Goal: Transaction & Acquisition: Obtain resource

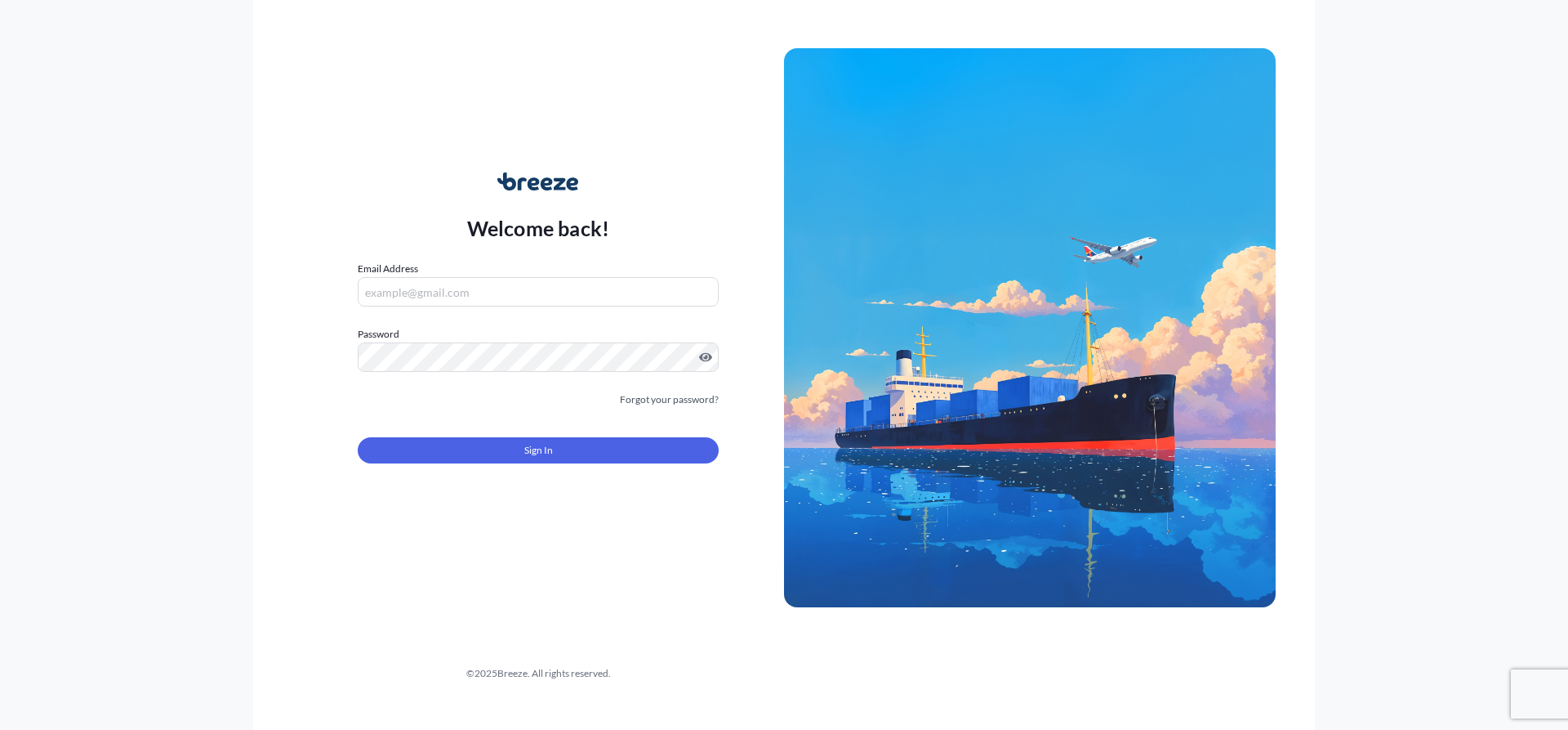
type input "[EMAIL_ADDRESS][DOMAIN_NAME]"
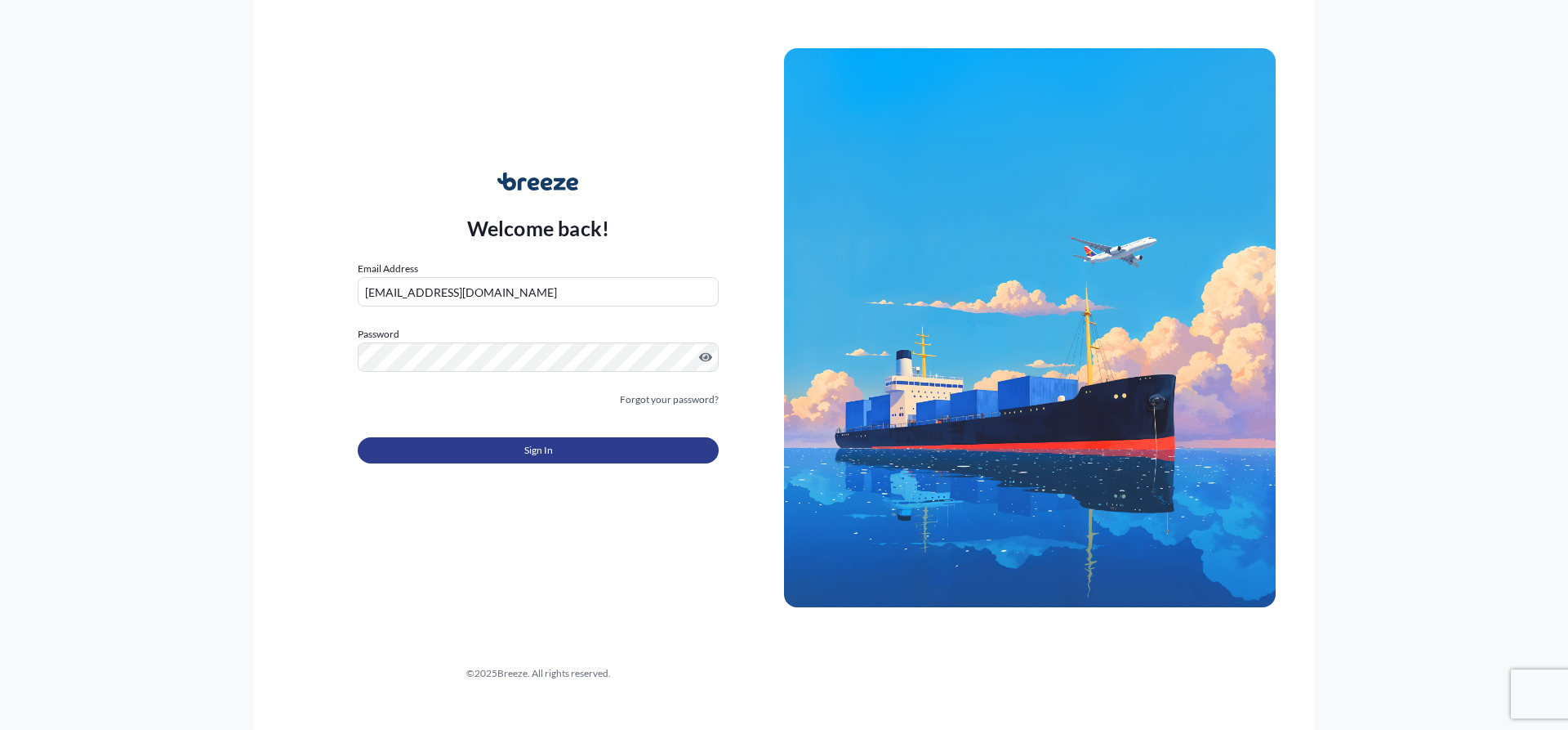
click at [558, 439] on button "Sign In" at bounding box center [537, 450] width 361 height 26
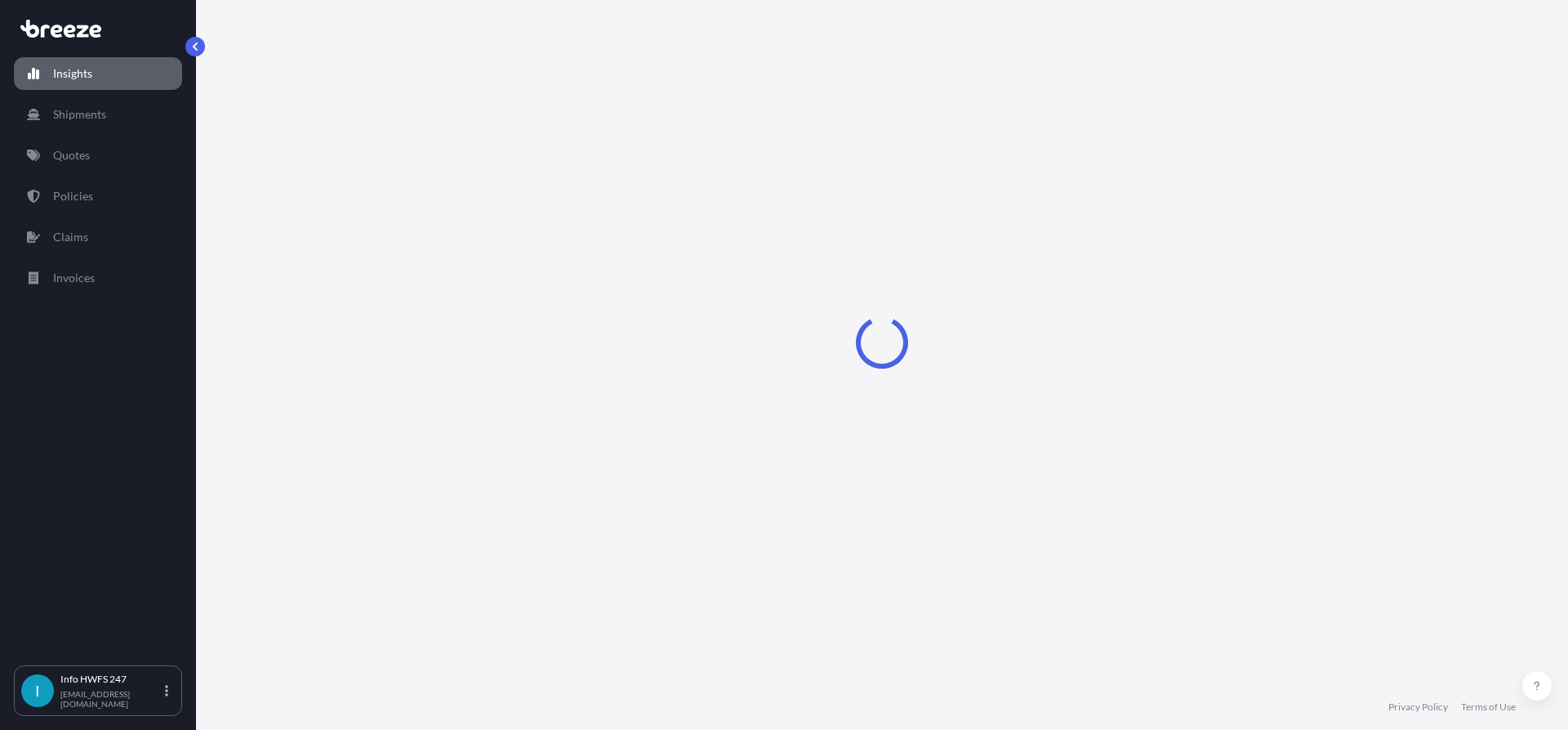
select select "2025"
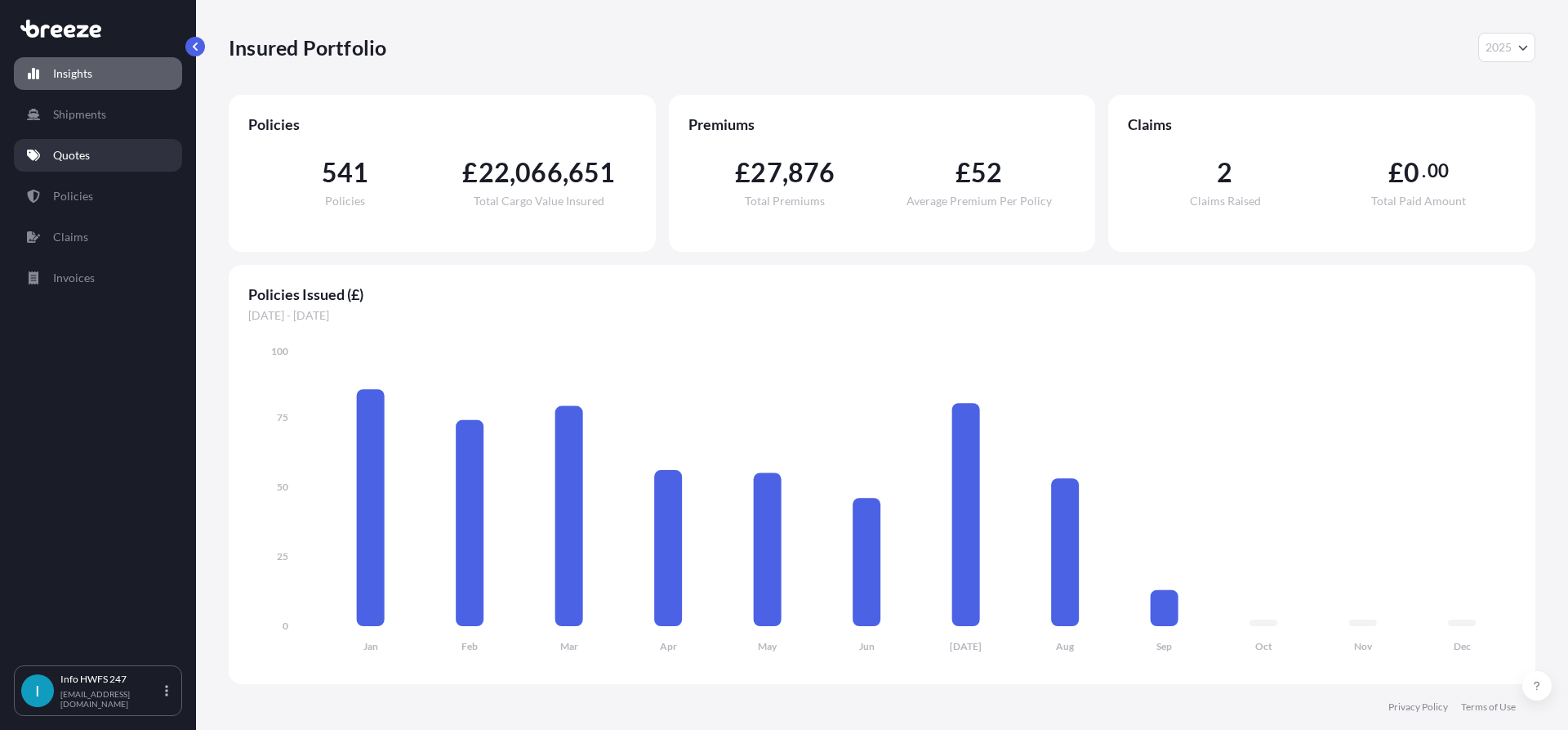
click at [76, 151] on p "Quotes" at bounding box center [71, 155] width 37 height 17
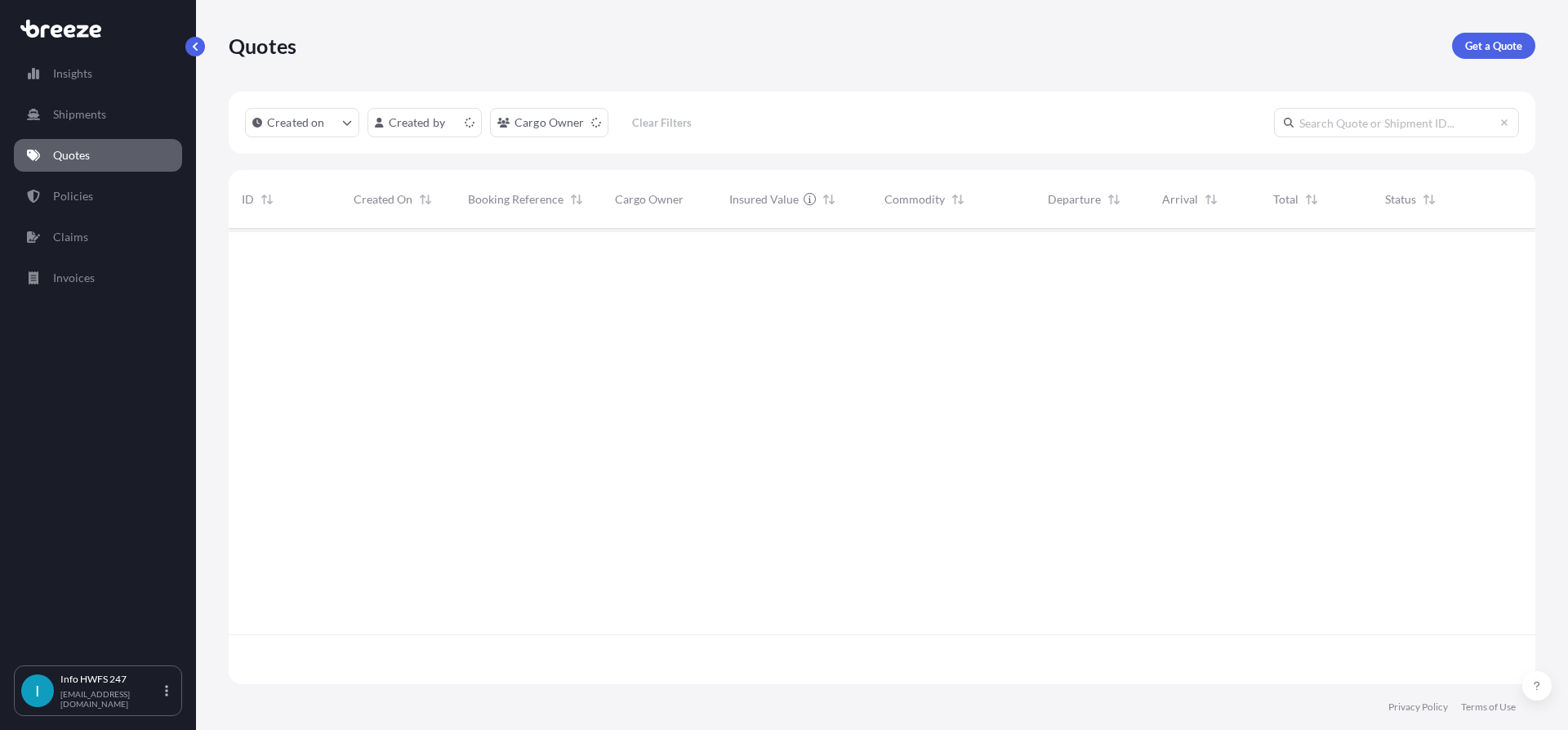
scroll to position [452, 1295]
click at [1466, 46] on p "Get a Quote" at bounding box center [1494, 45] width 57 height 17
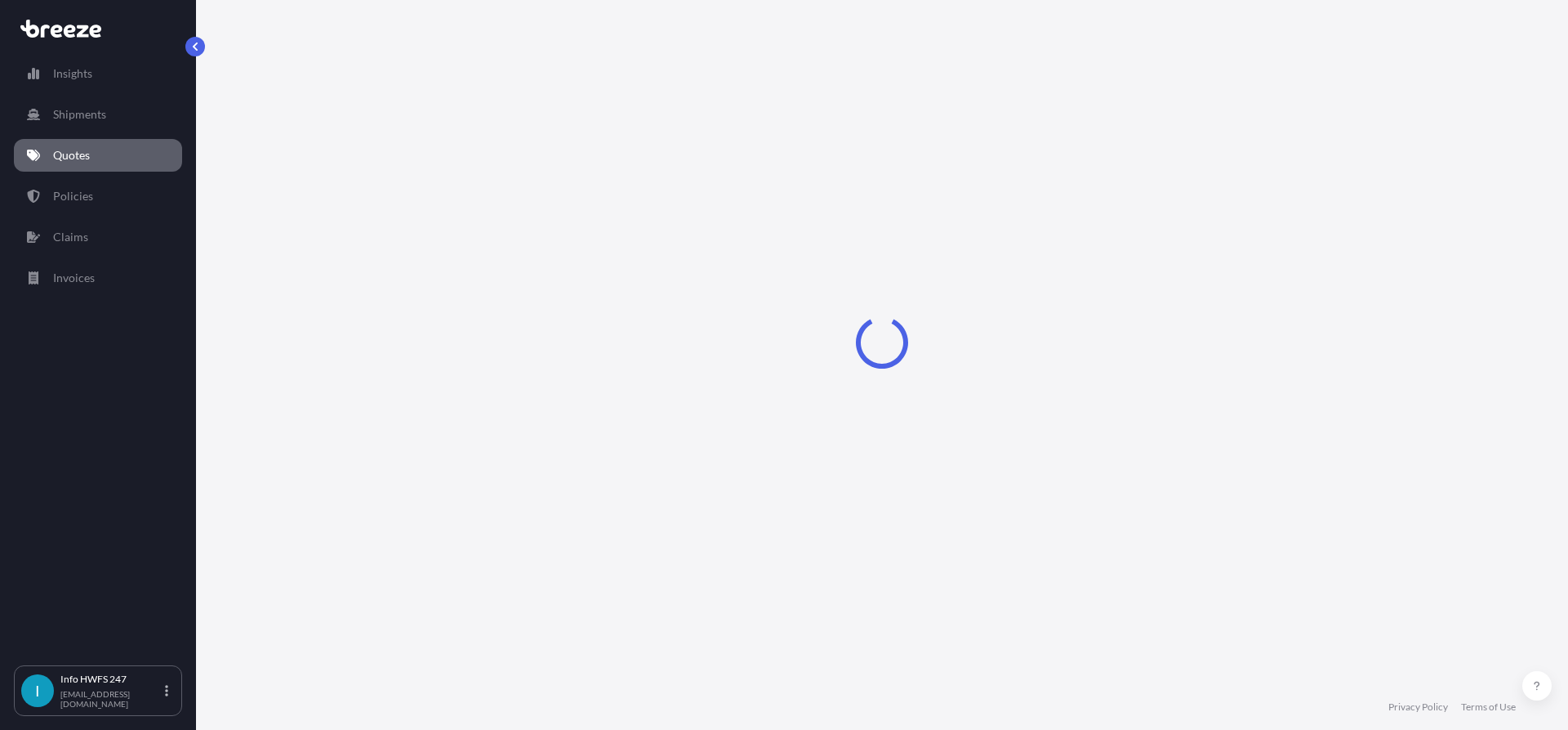
select select "Road"
select select "Air"
select select "1"
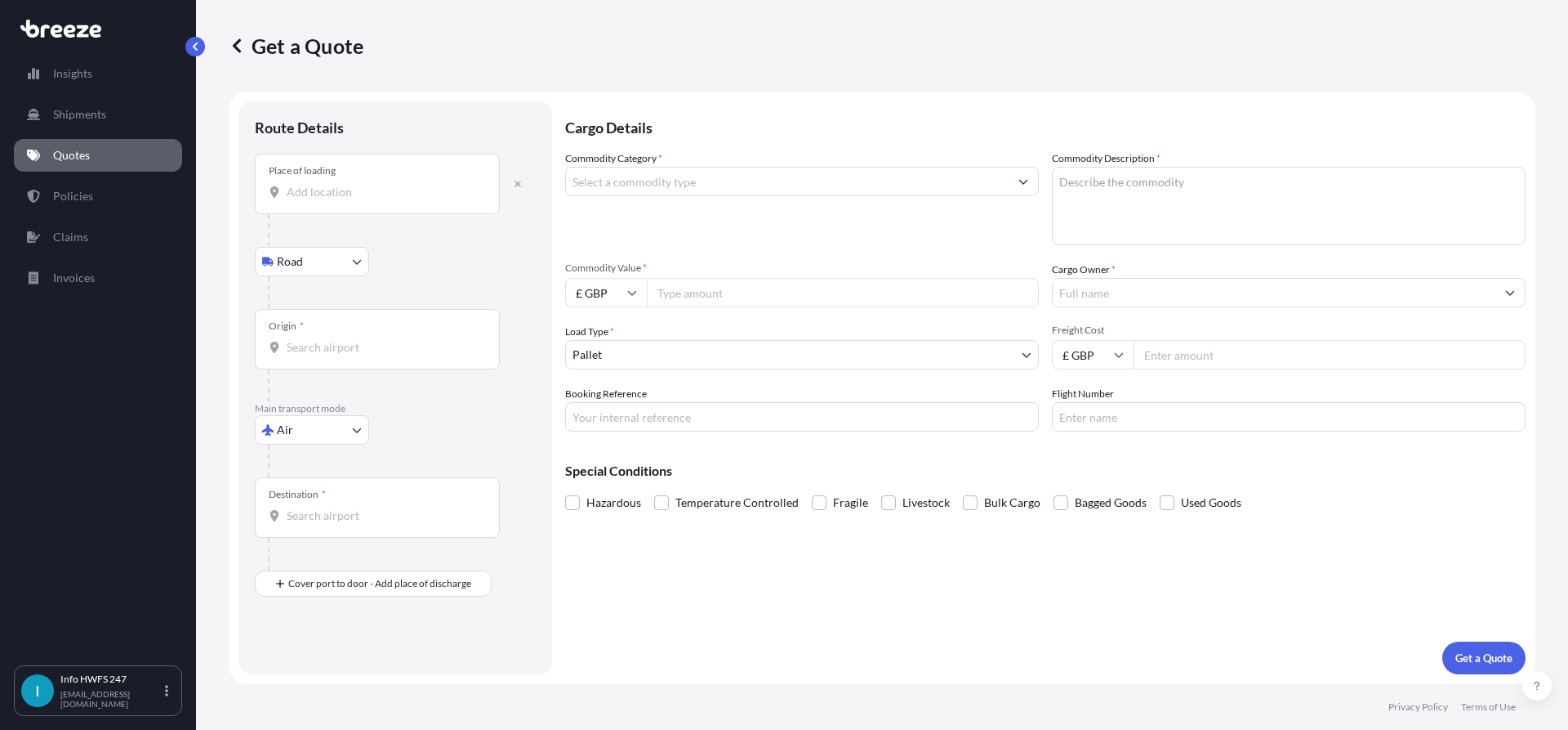
click at [306, 202] on div "Place of loading" at bounding box center [377, 184] width 245 height 61
click at [306, 200] on input "Place of loading" at bounding box center [384, 191] width 193 height 17
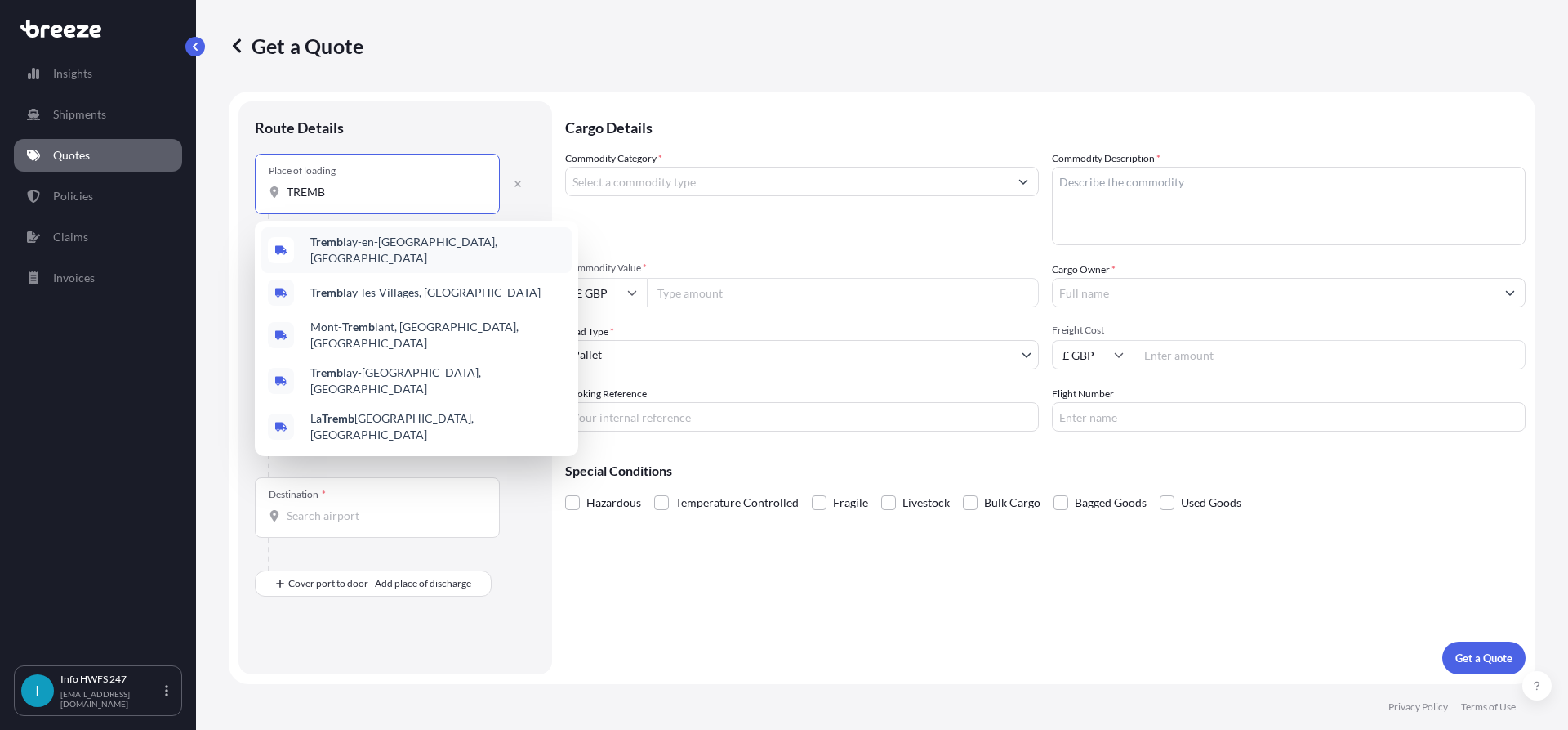
click at [412, 247] on span "Tremb lay-en-[GEOGRAPHIC_DATA], [GEOGRAPHIC_DATA]" at bounding box center [437, 251] width 255 height 33
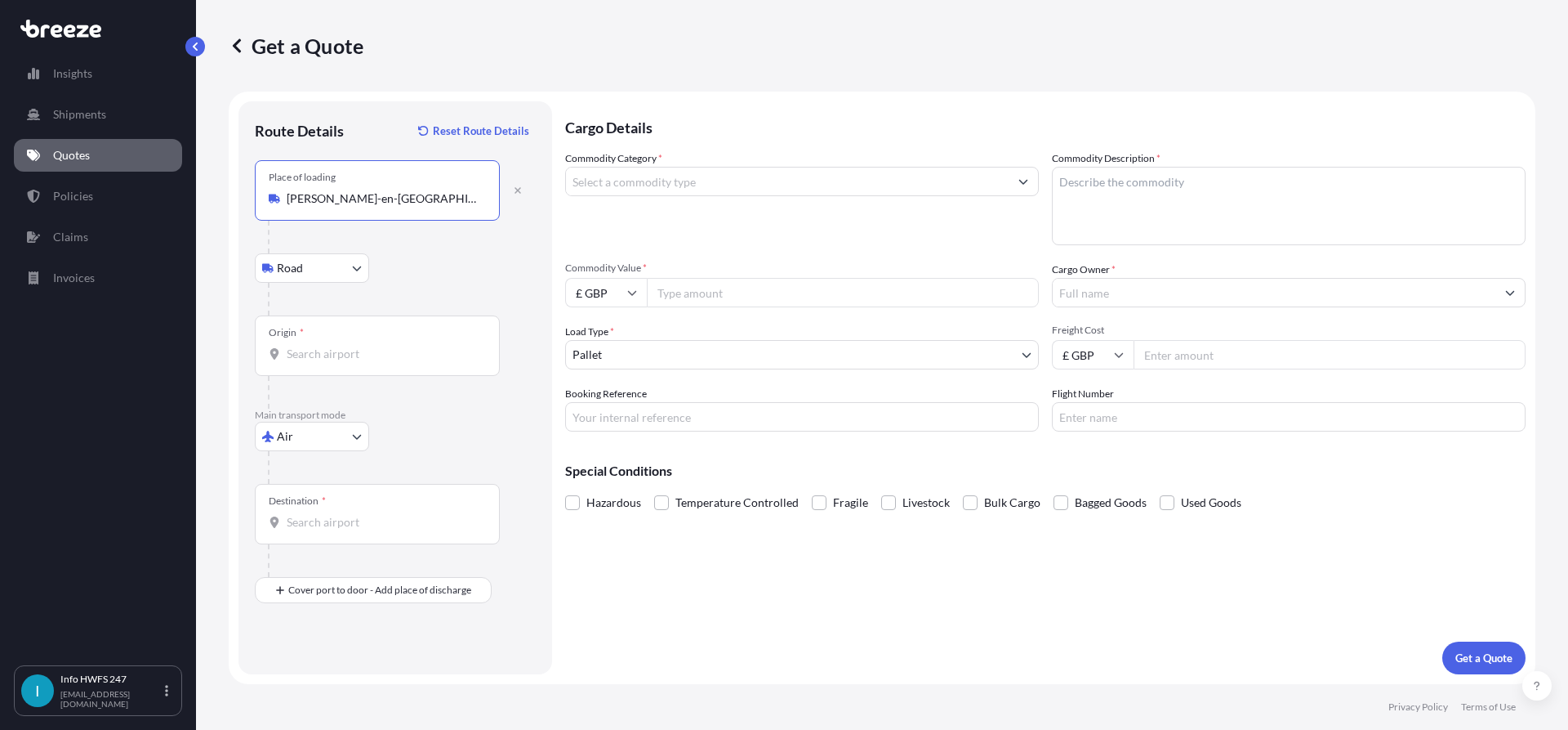
type input "[PERSON_NAME]-en-[GEOGRAPHIC_DATA], [GEOGRAPHIC_DATA]"
click at [337, 341] on div "Origin *" at bounding box center [377, 346] width 245 height 61
click at [337, 345] on input "Origin *" at bounding box center [384, 353] width 193 height 17
type input "S"
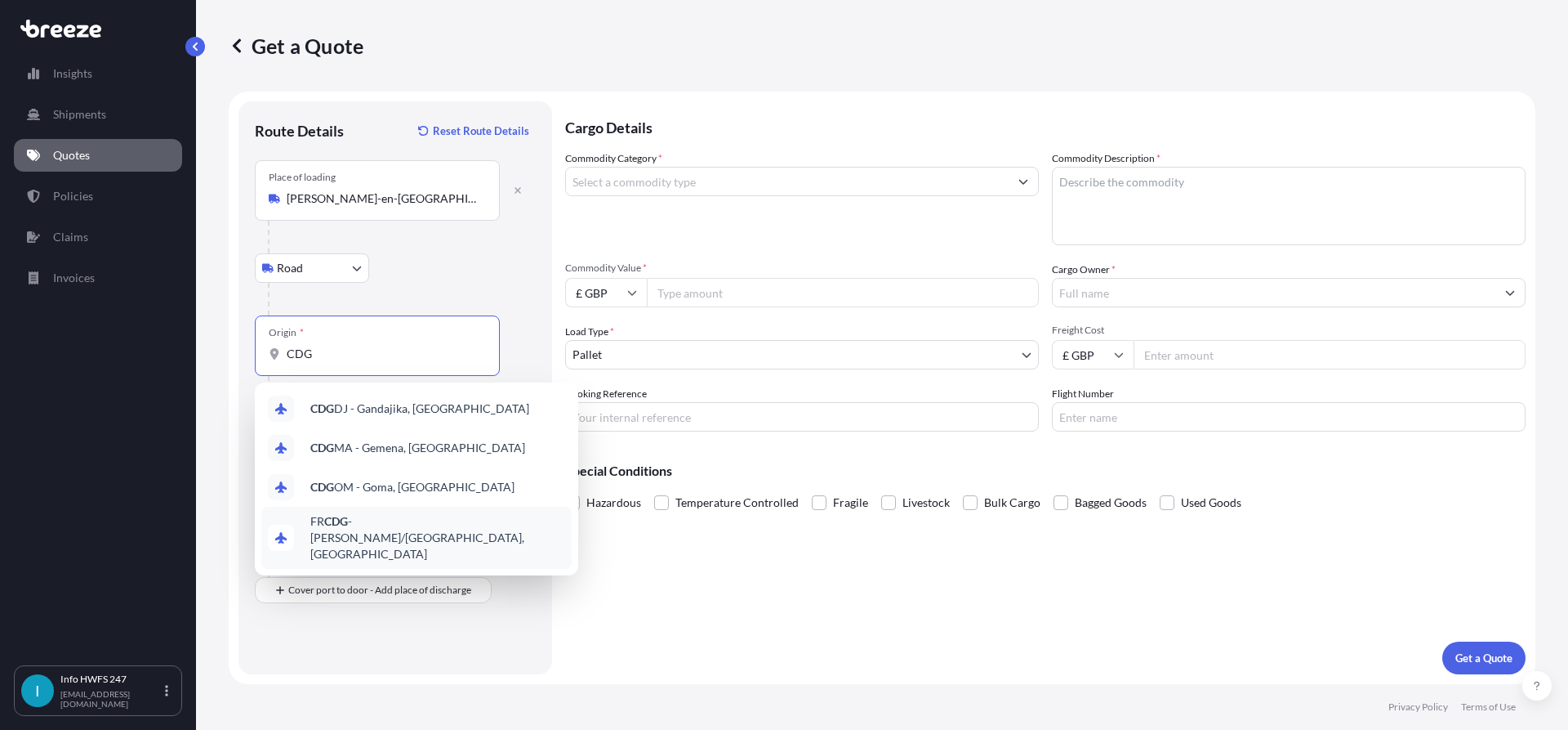
click at [417, 519] on span "FR CDG - [PERSON_NAME]-de-Gaulle Apt/[GEOGRAPHIC_DATA], [GEOGRAPHIC_DATA]" at bounding box center [437, 538] width 255 height 49
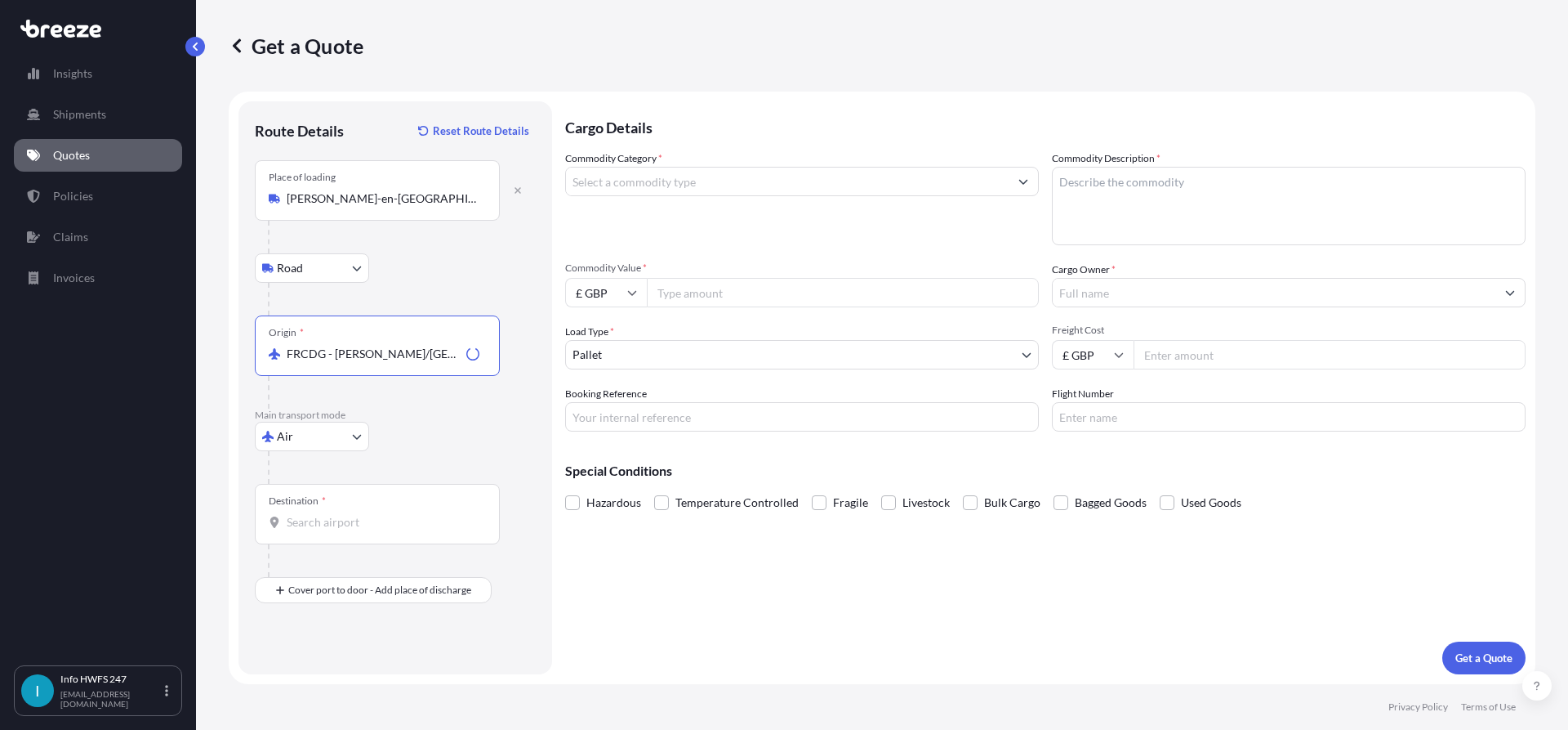
type input "FRCDG - [PERSON_NAME]/[GEOGRAPHIC_DATA], [GEOGRAPHIC_DATA]"
click at [295, 506] on div "Destination *" at bounding box center [297, 500] width 57 height 13
click at [295, 514] on input "Destination *" at bounding box center [384, 522] width 193 height 17
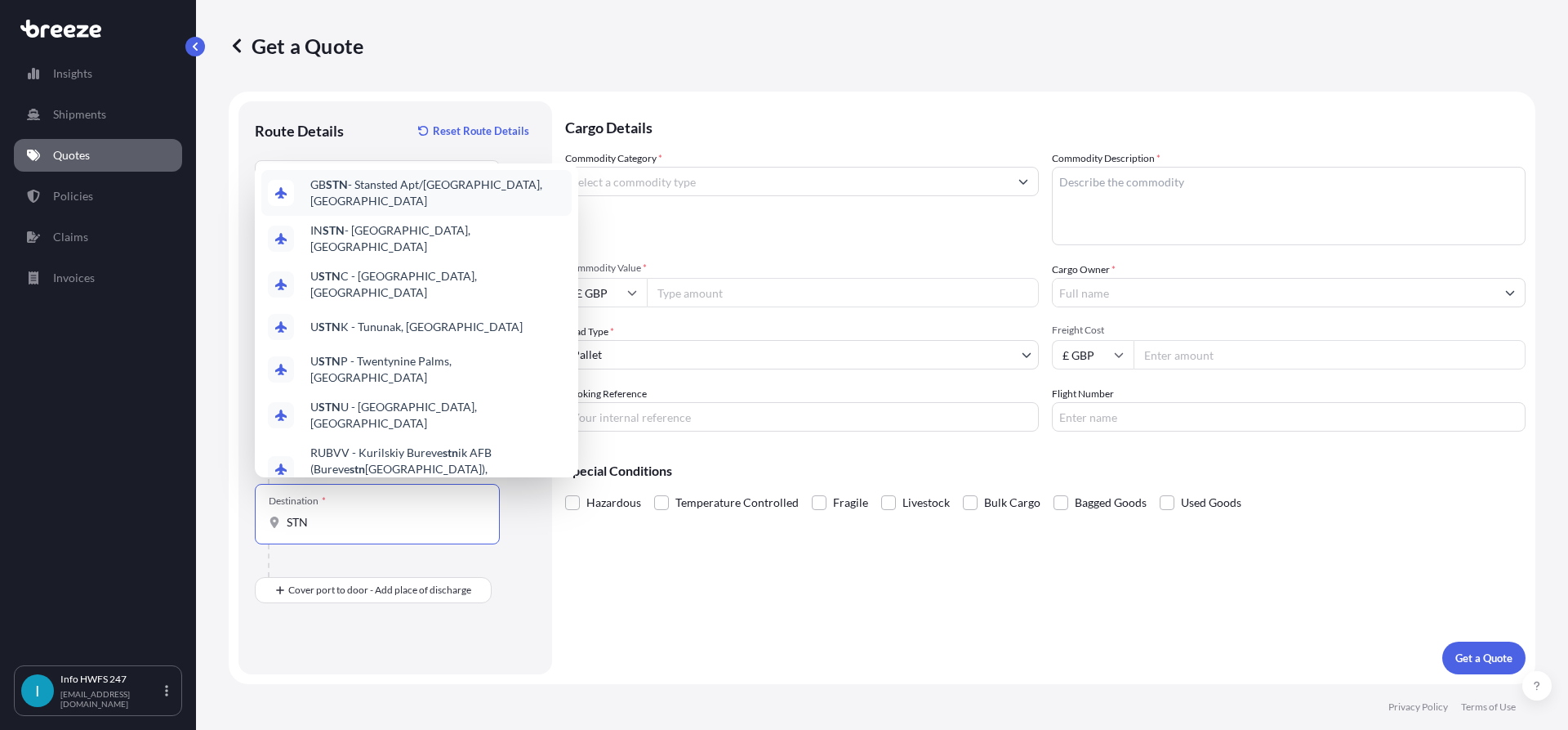
click at [405, 209] on span "GB STN - Stansted Apt/[GEOGRAPHIC_DATA], [GEOGRAPHIC_DATA]" at bounding box center [437, 193] width 255 height 33
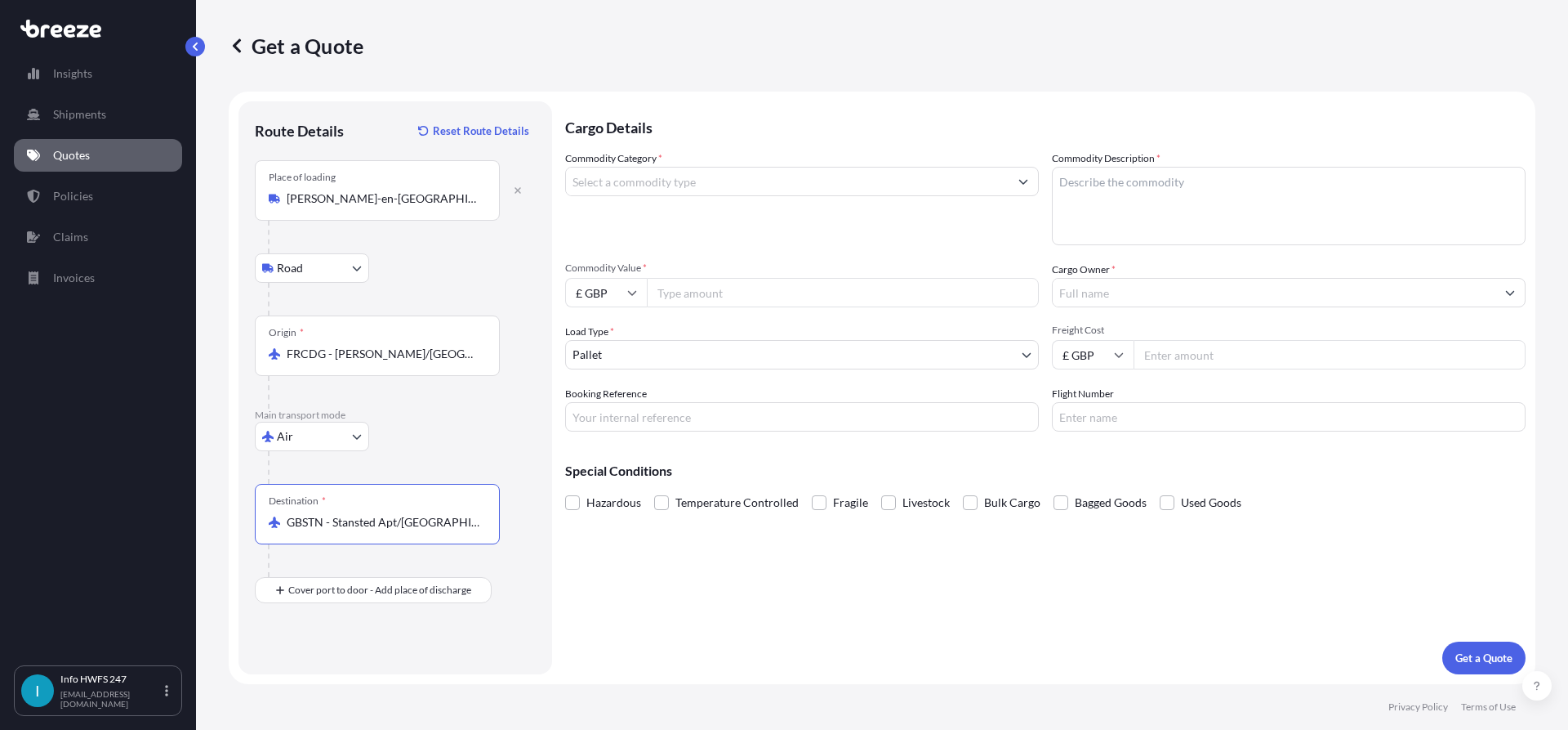
type input "GBSTN - Stansted Apt/[GEOGRAPHIC_DATA], [GEOGRAPHIC_DATA]"
click at [315, 660] on div "Place of Discharge" at bounding box center [308, 656] width 78 height 13
click at [315, 669] on input "Place of Discharge" at bounding box center [384, 677] width 193 height 17
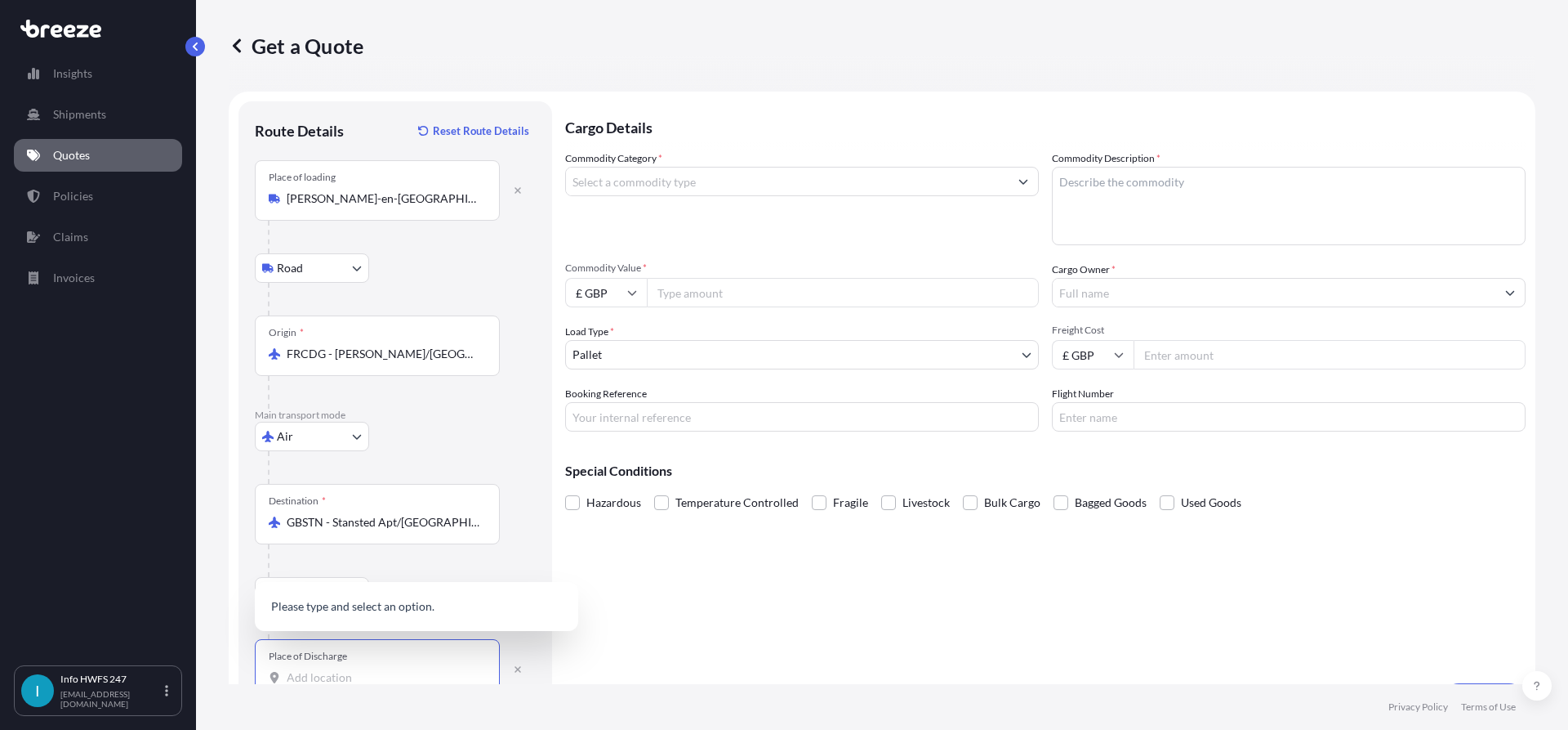
scroll to position [2, 0]
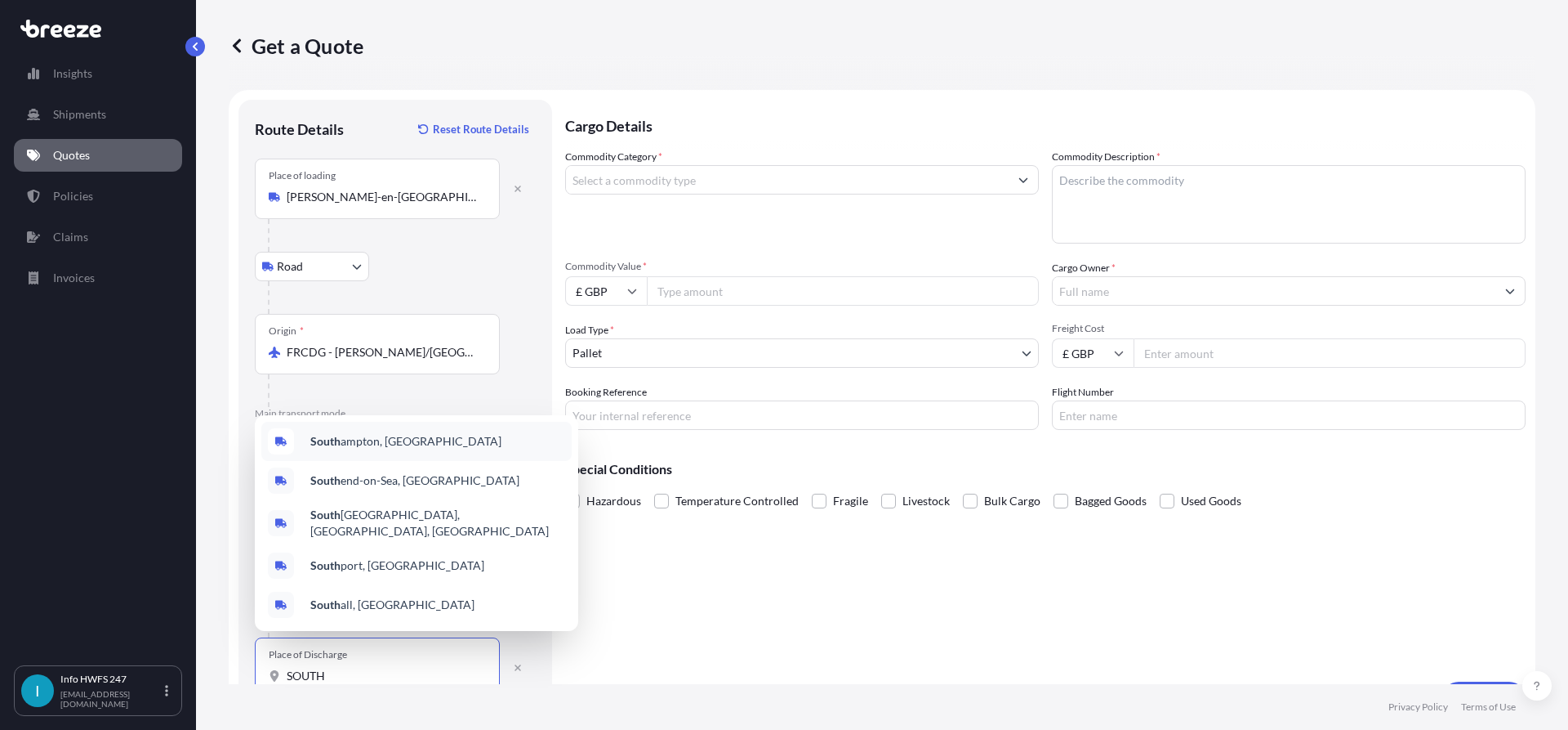
click at [443, 445] on div "[GEOGRAPHIC_DATA], [GEOGRAPHIC_DATA]" at bounding box center [417, 441] width 310 height 39
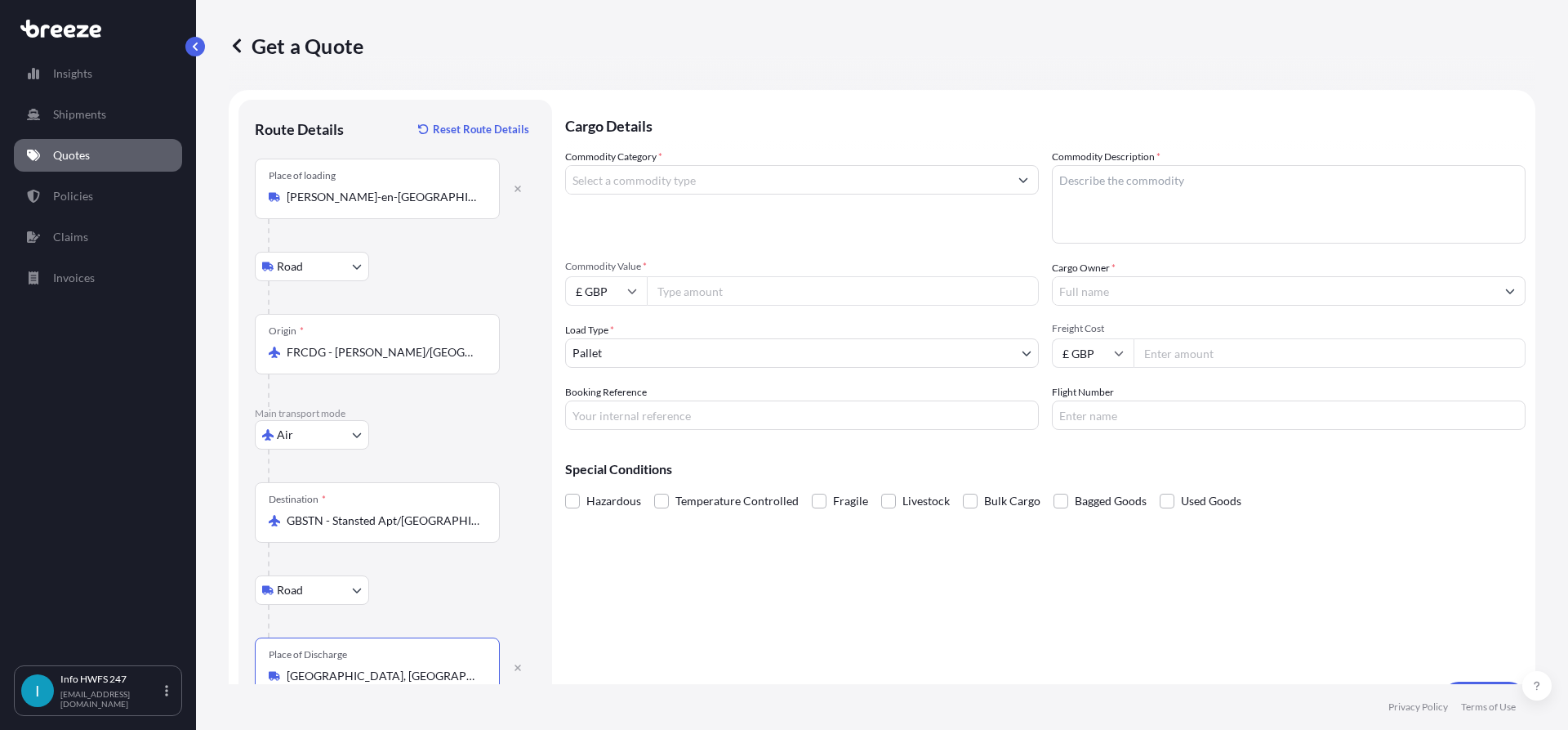
type input "[GEOGRAPHIC_DATA], [GEOGRAPHIC_DATA]"
click at [819, 184] on input "Commodity Category *" at bounding box center [787, 180] width 443 height 30
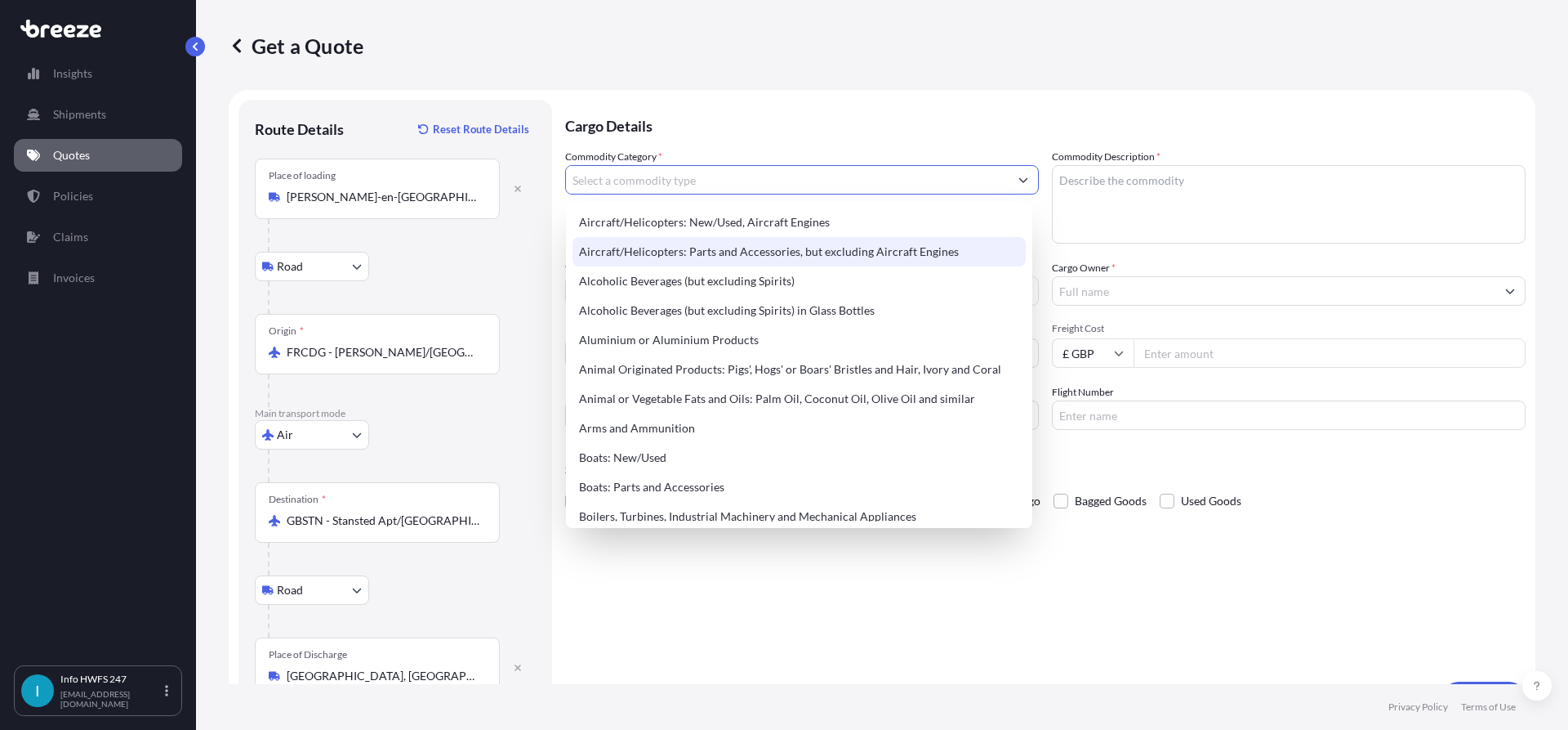
click at [775, 257] on div "Aircraft/Helicopters: Parts and Accessories, but excluding Aircraft Engines" at bounding box center [798, 251] width 453 height 30
type input "Aircraft/Helicopters: Parts and Accessories, but excluding Aircraft Engines"
click at [1221, 174] on textarea "Commodity Description *" at bounding box center [1289, 204] width 474 height 78
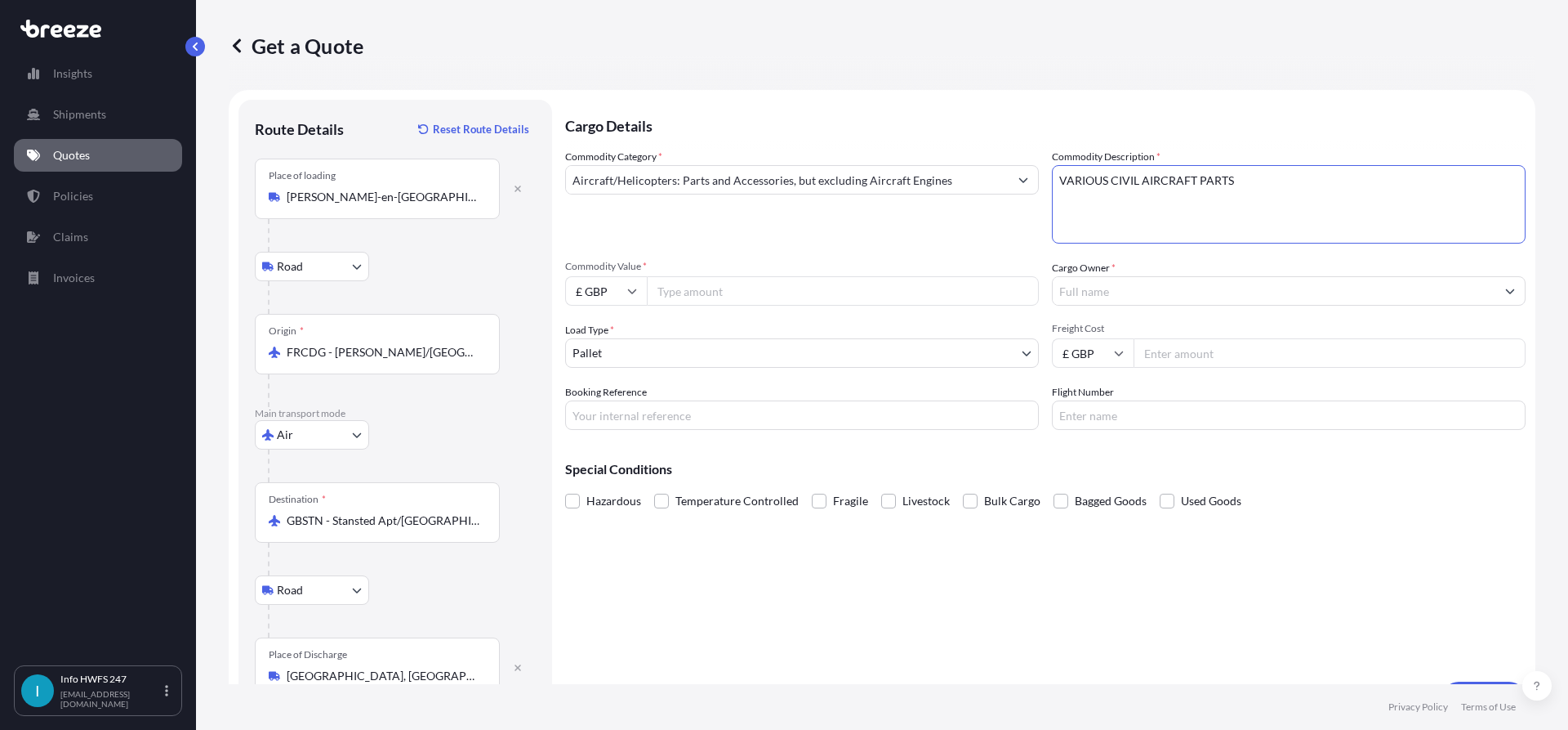
type textarea "VARIOUS CIVIL AIRCRAFT PARTS"
click at [637, 281] on input "£ GBP" at bounding box center [606, 291] width 82 height 30
click at [604, 407] on div "$ USD" at bounding box center [605, 405] width 69 height 31
type input "$ USD"
click at [728, 289] on input "Commodity Value *" at bounding box center [843, 291] width 392 height 30
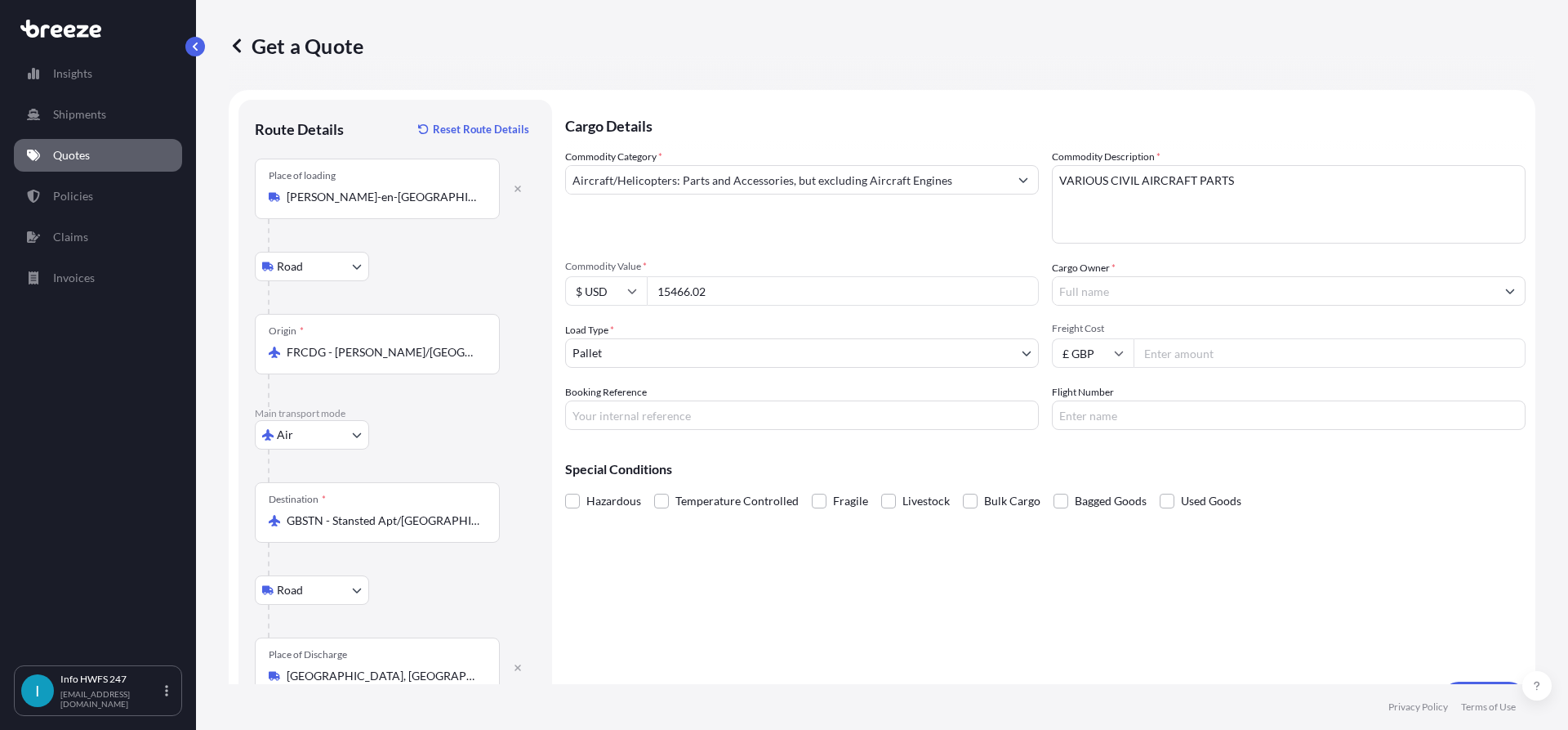
type input "15466.02"
click at [1186, 298] on input "Cargo Owner *" at bounding box center [1274, 291] width 443 height 30
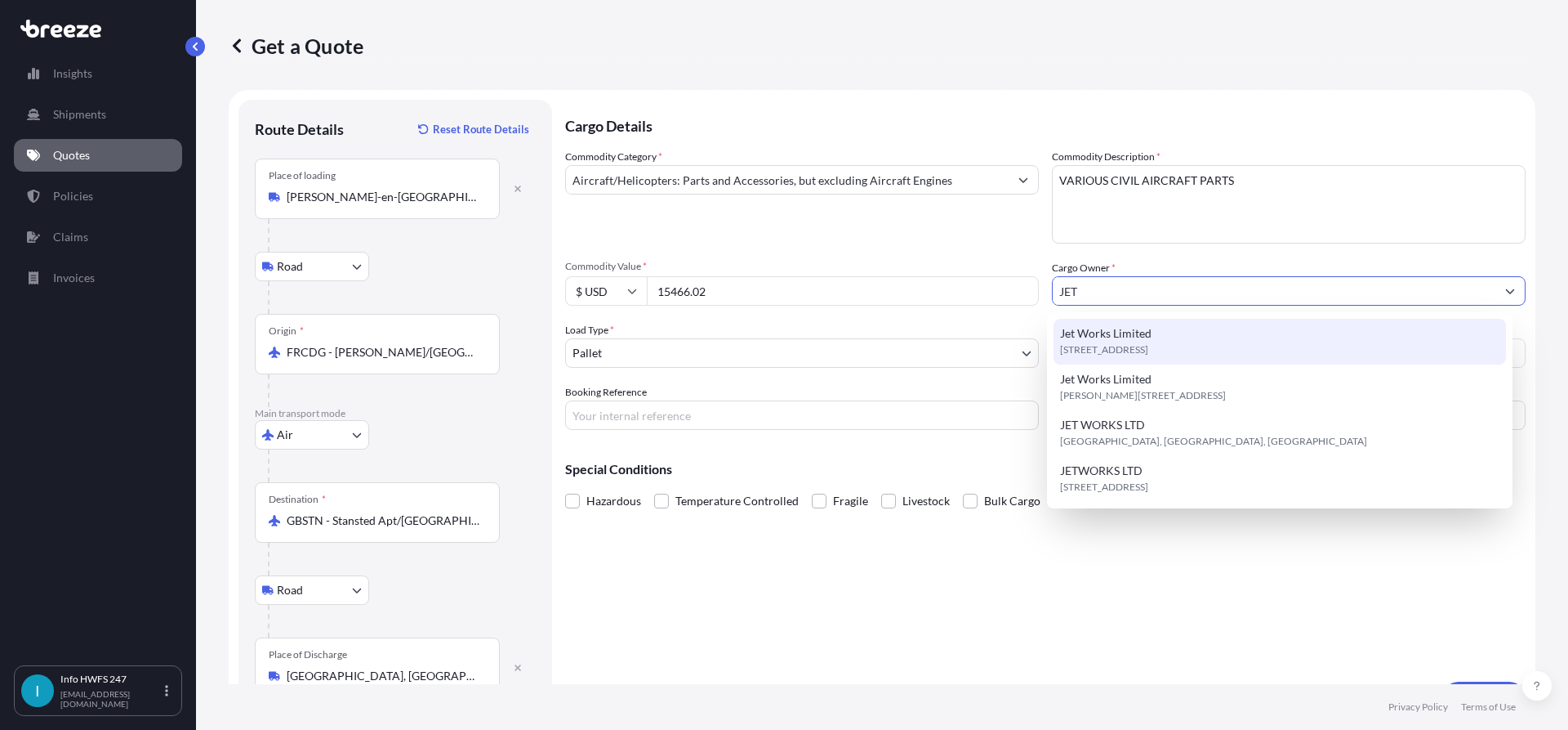
click at [1149, 350] on span "[STREET_ADDRESS]" at bounding box center [1104, 350] width 88 height 17
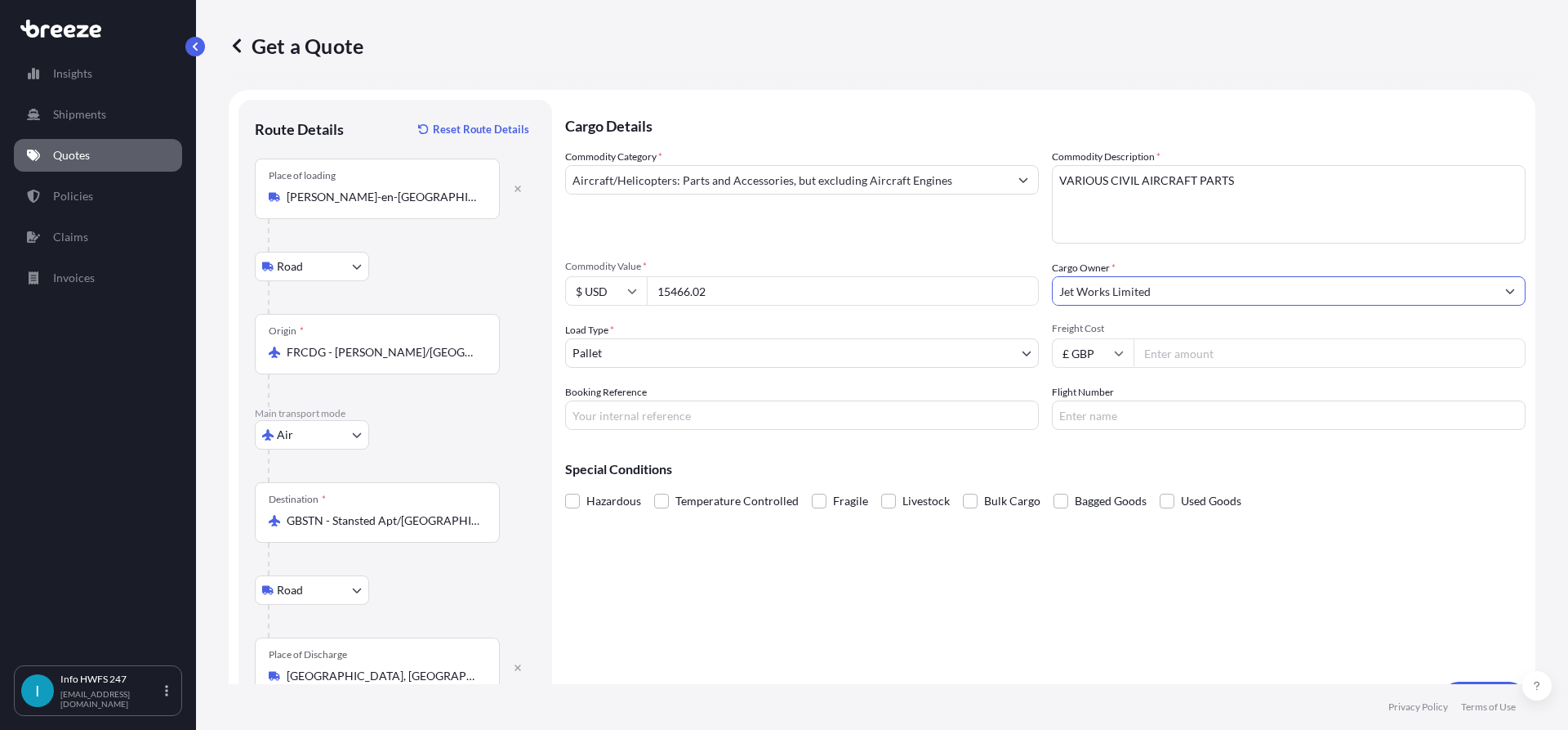
type input "Jet Works Limited"
click at [756, 409] on input "Booking Reference" at bounding box center [802, 415] width 474 height 30
paste input "HI166294"
type input "HI166294"
click at [1400, 497] on div "Hazardous Temperature Controlled Fragile Livestock Bulk Cargo Bagged Goods Used…" at bounding box center [1045, 501] width 961 height 24
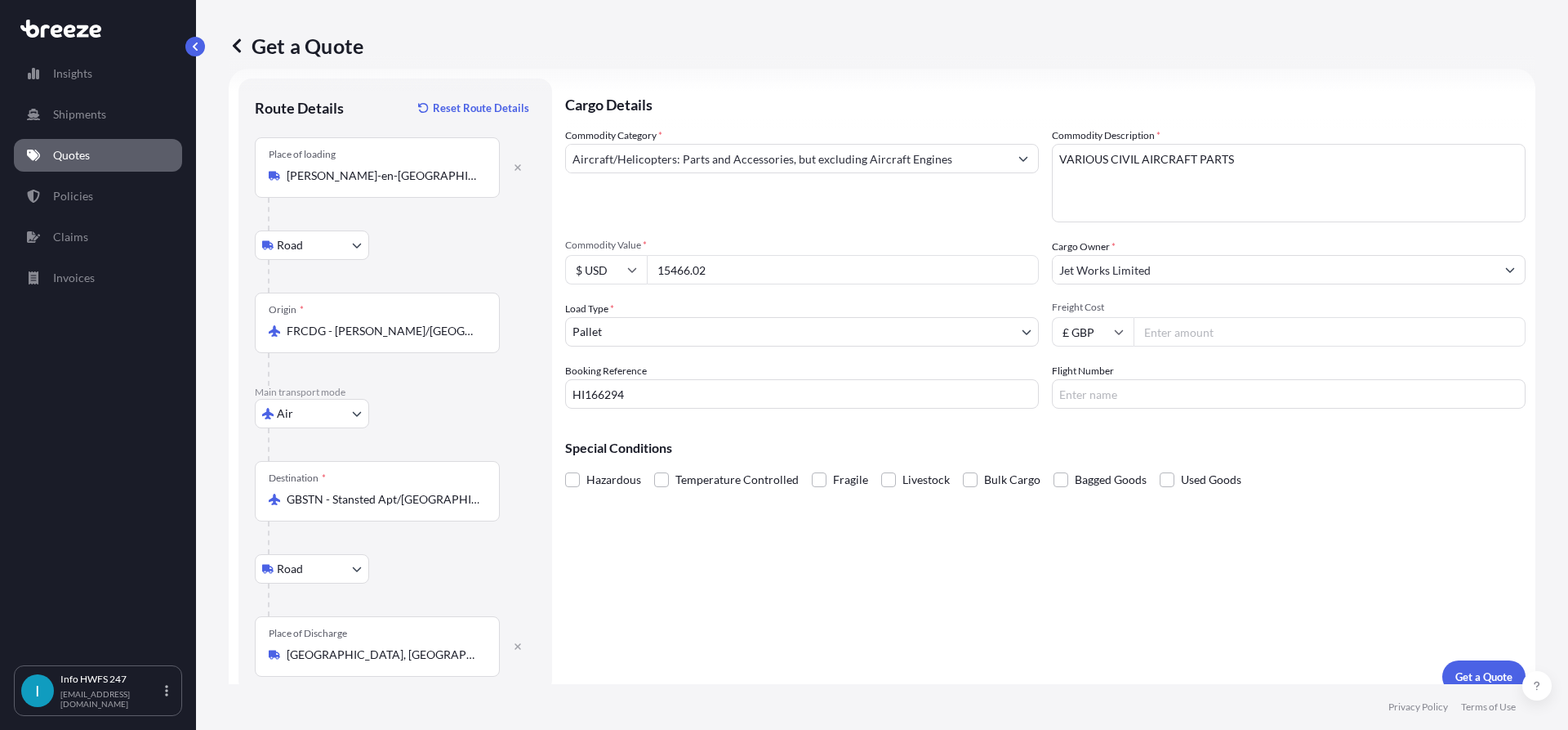
scroll to position [42, 0]
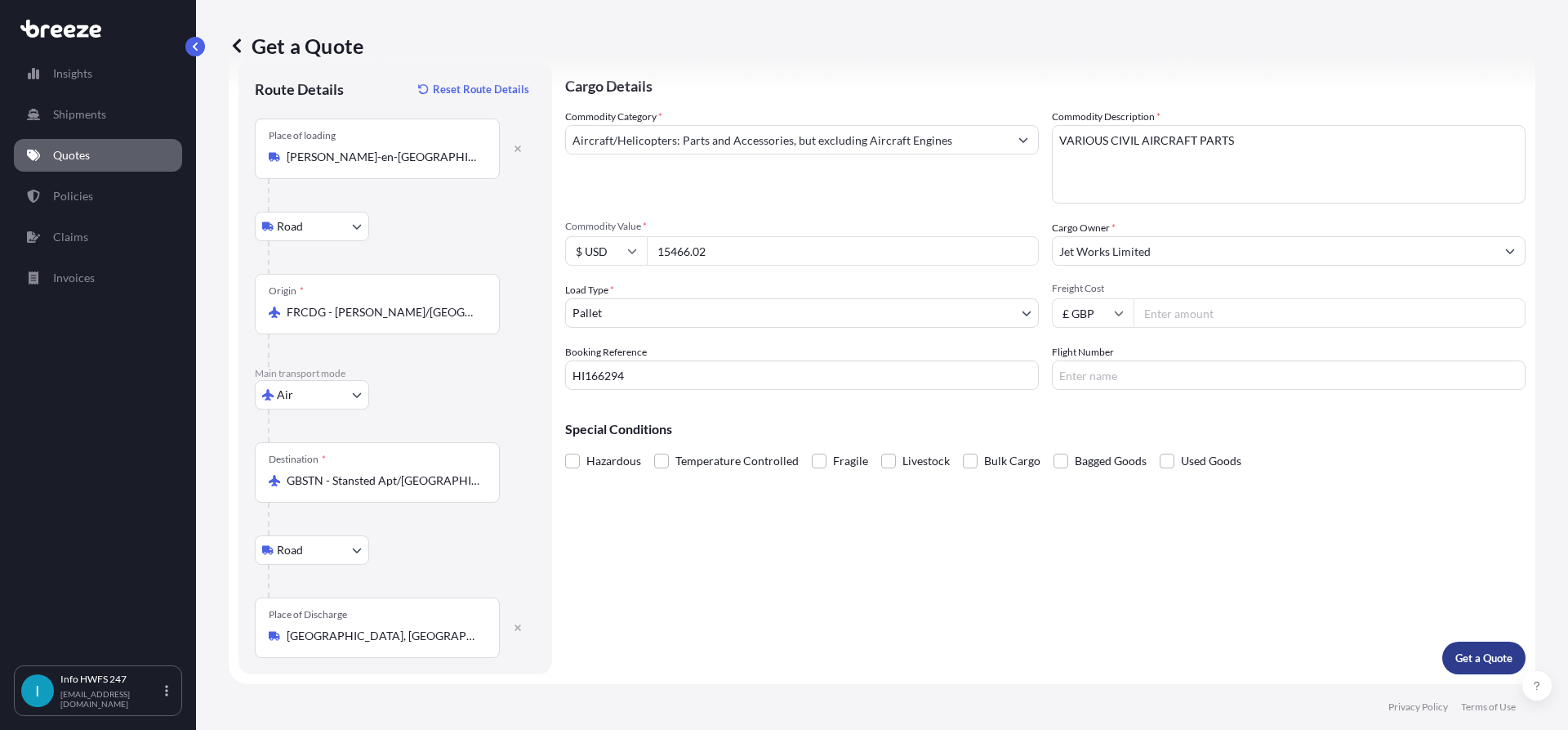
click at [1479, 649] on button "Get a Quote" at bounding box center [1485, 658] width 83 height 33
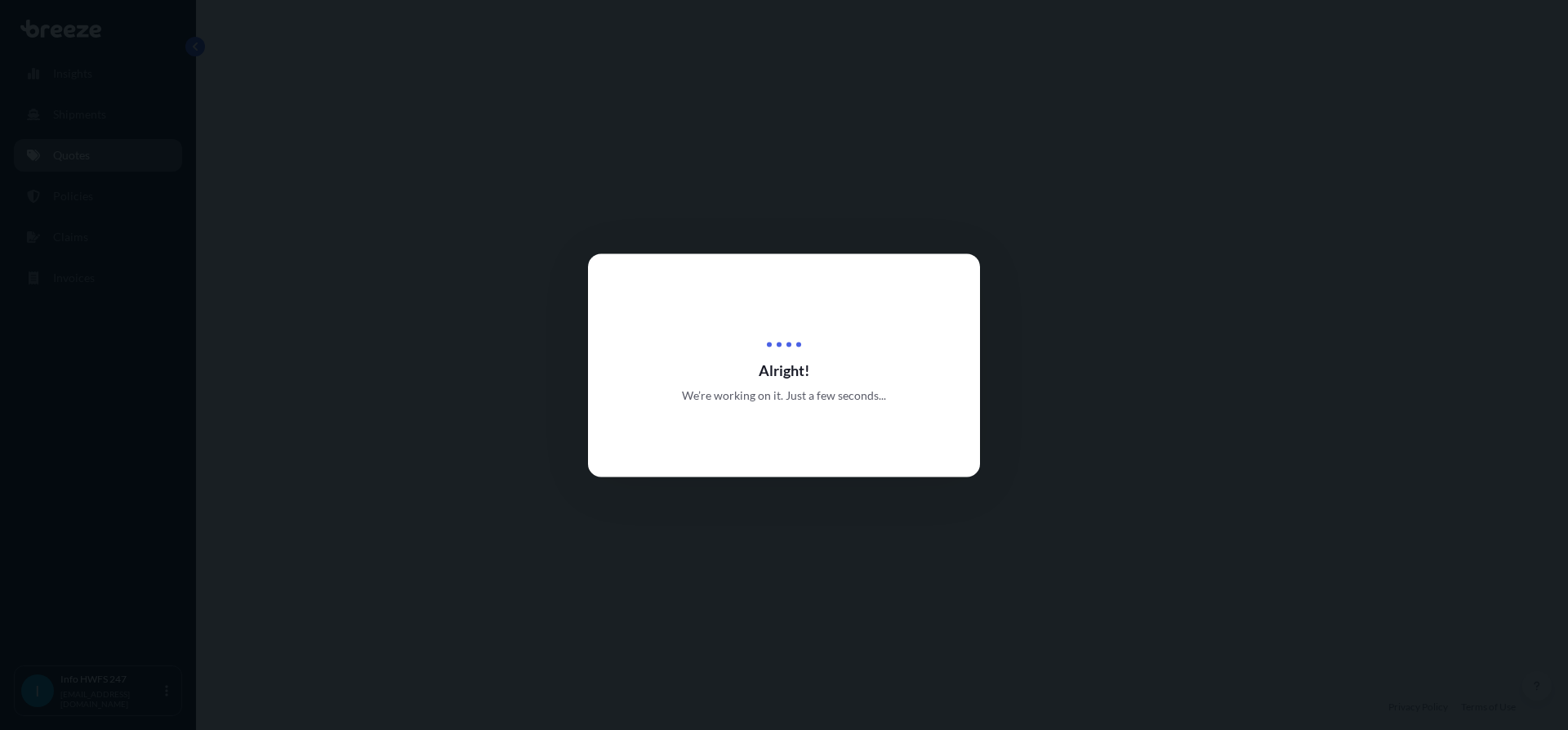
select select "Road"
select select "Air"
select select "Road"
select select "1"
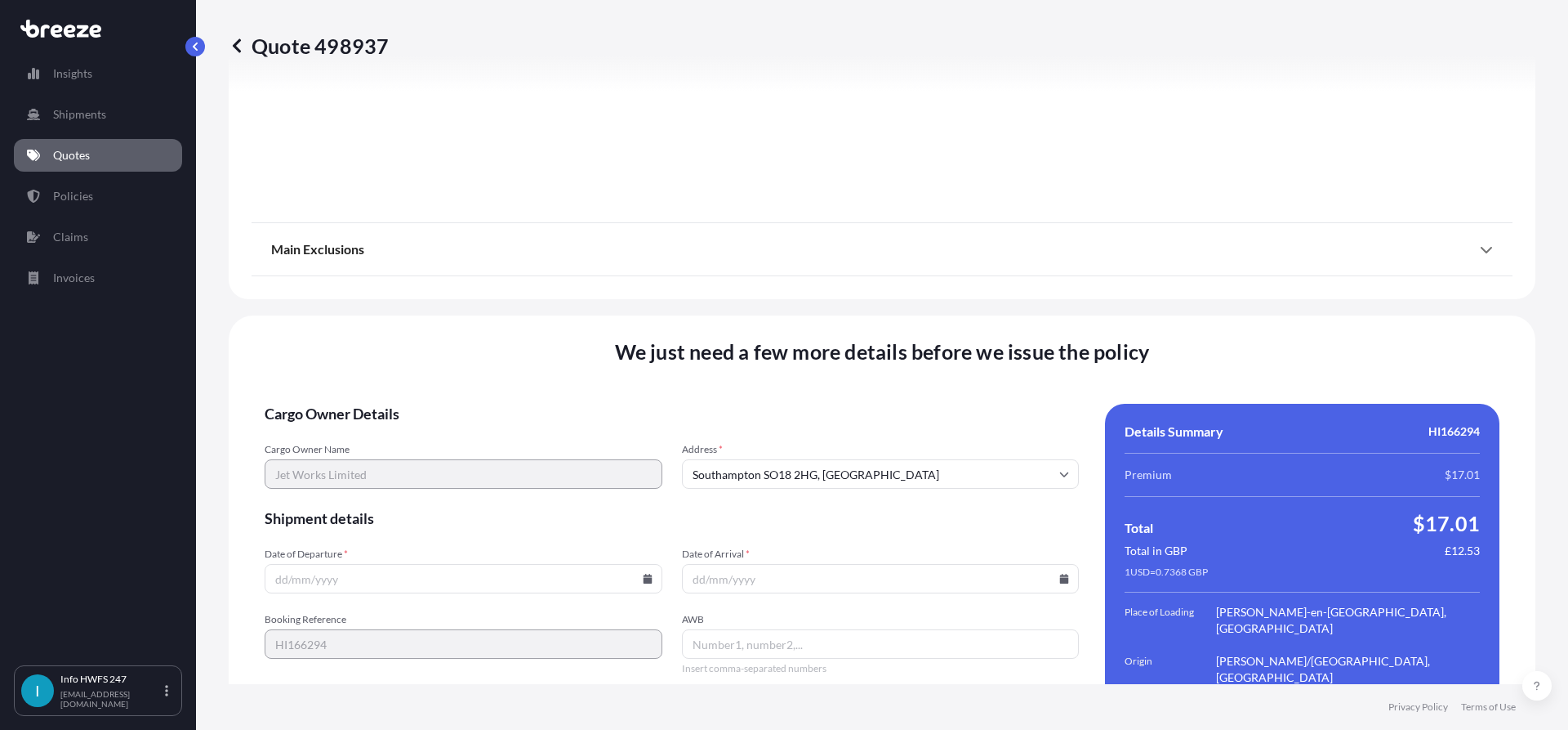
scroll to position [2173, 0]
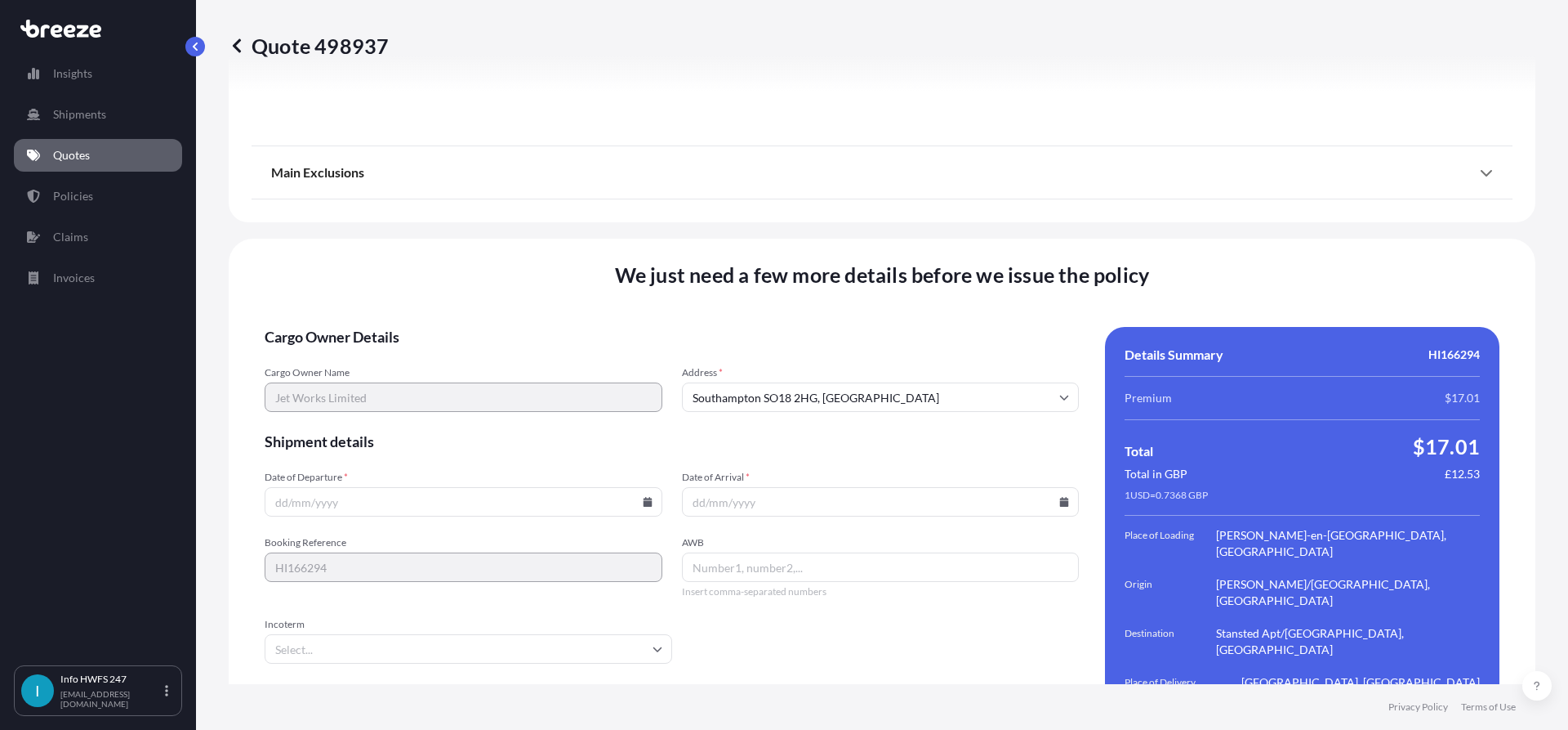
click at [643, 497] on icon at bounding box center [647, 501] width 9 height 10
click at [424, 283] on button "10" at bounding box center [424, 276] width 26 height 26
type input "[DATE]"
click at [1060, 497] on icon at bounding box center [1064, 501] width 9 height 10
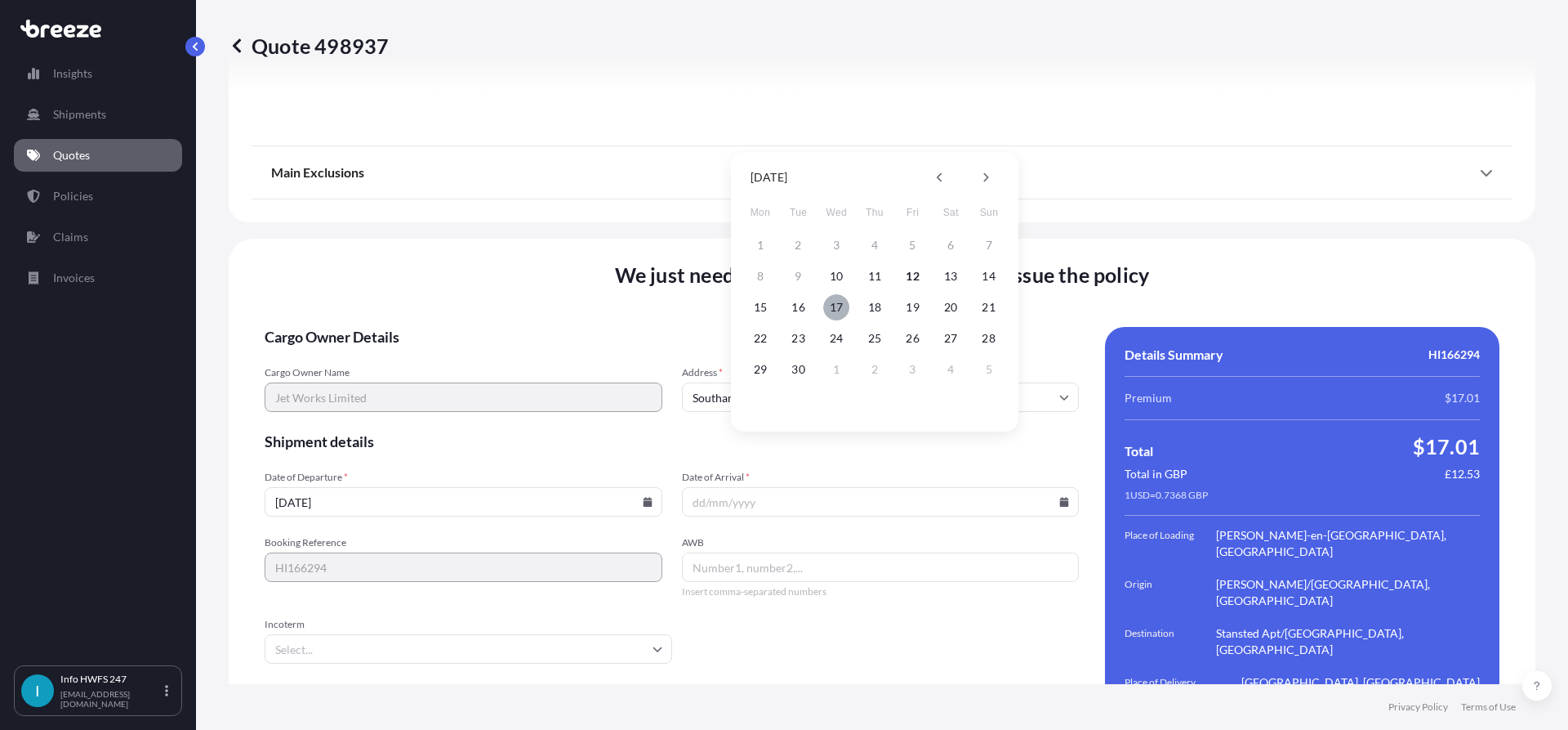
click at [842, 300] on button "17" at bounding box center [837, 307] width 26 height 26
type input "[DATE]"
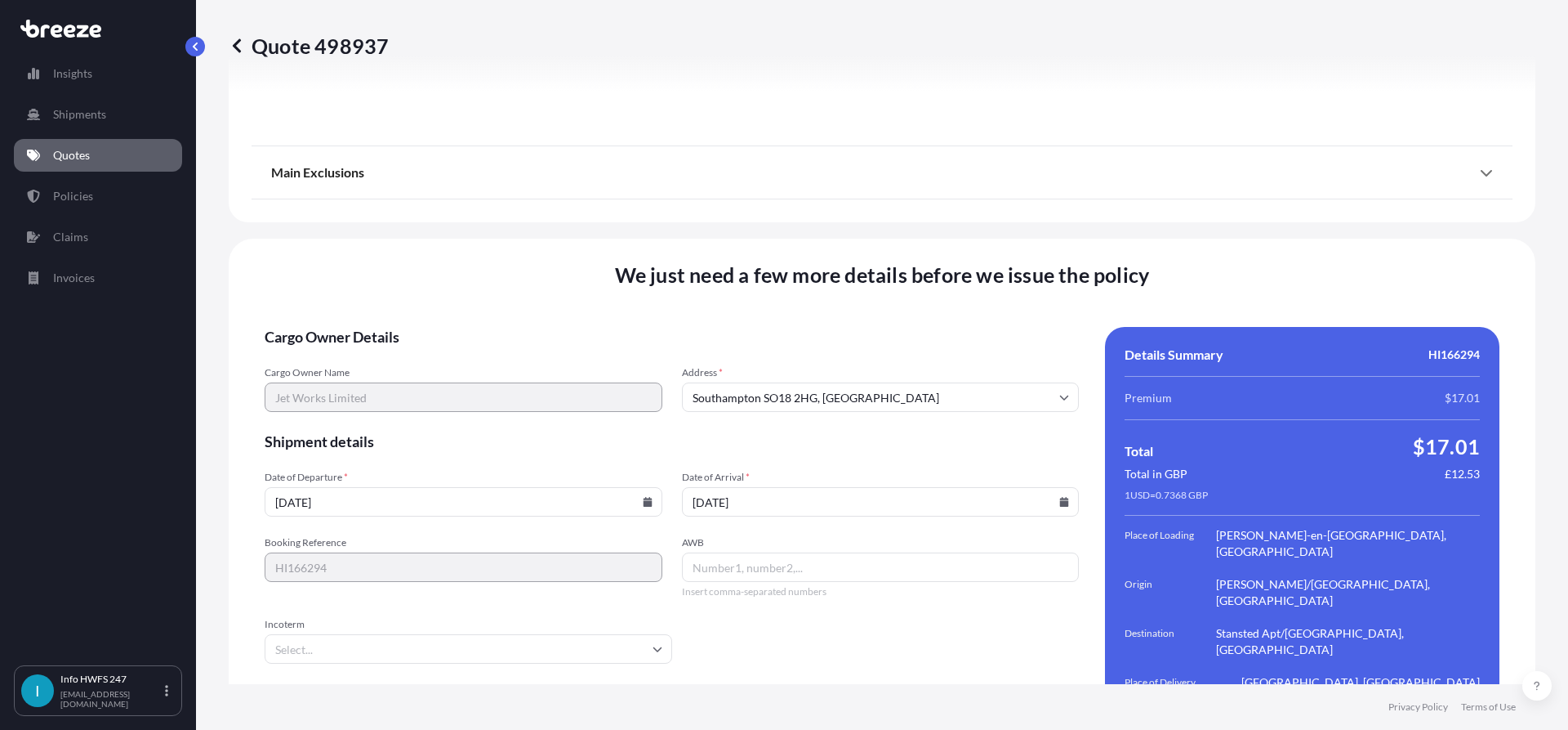
click at [1018, 664] on div "We just need a few more details before we issue the policy Cargo Owner Details …" at bounding box center [882, 510] width 1307 height 544
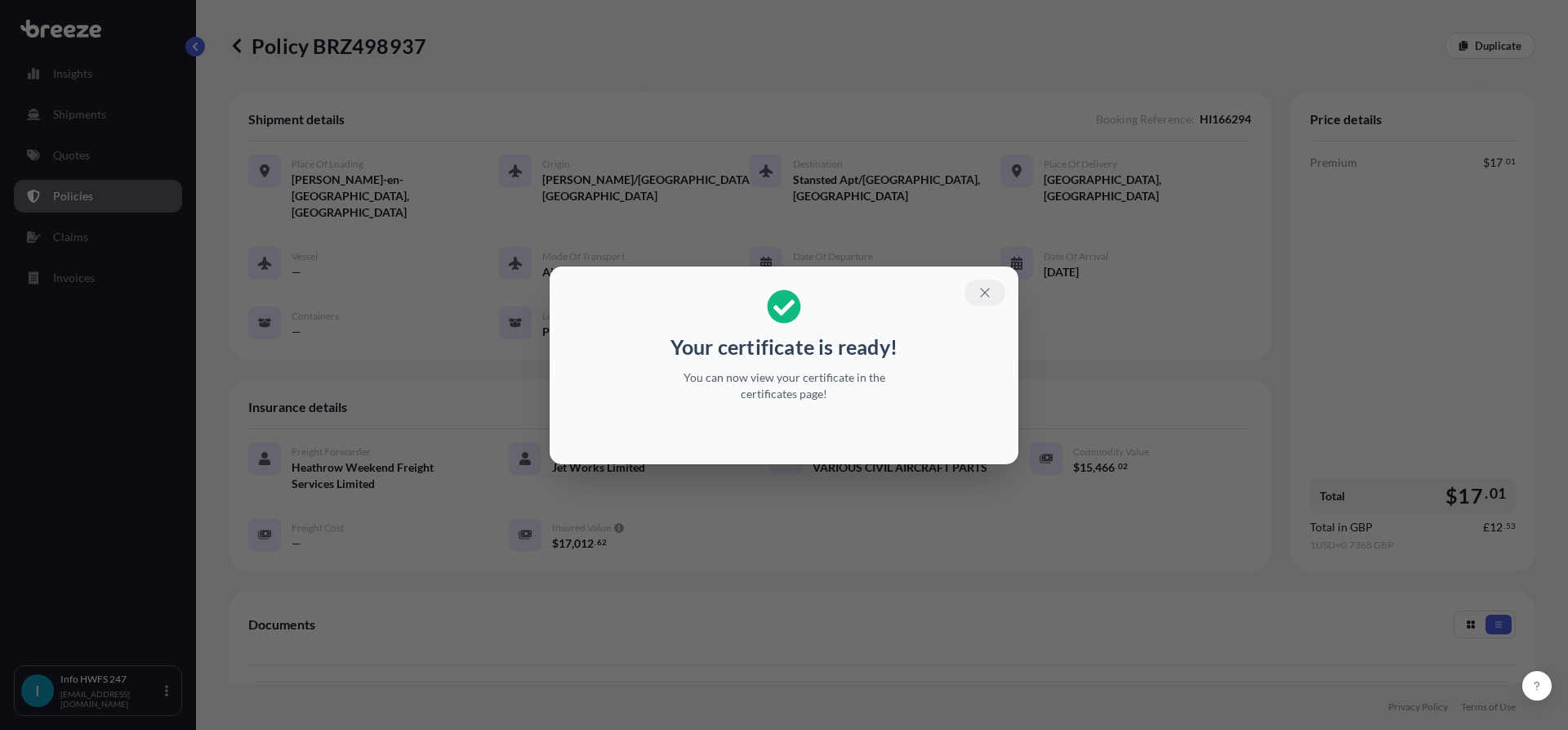
click at [988, 277] on section "Your certificate is ready! You can now view your certificate in the certificate…" at bounding box center [784, 365] width 469 height 198
click at [984, 289] on icon "button" at bounding box center [984, 292] width 15 height 15
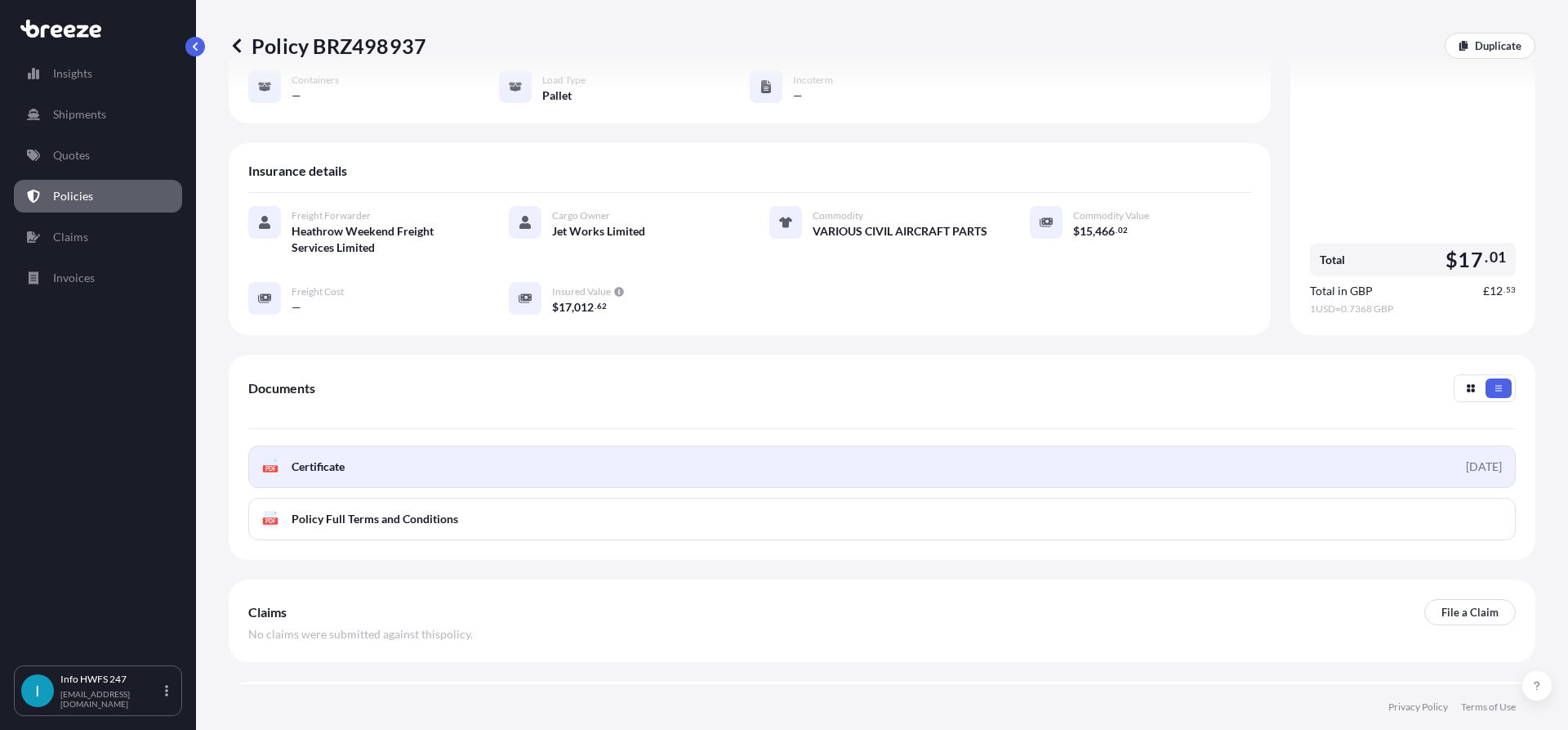
scroll to position [245, 0]
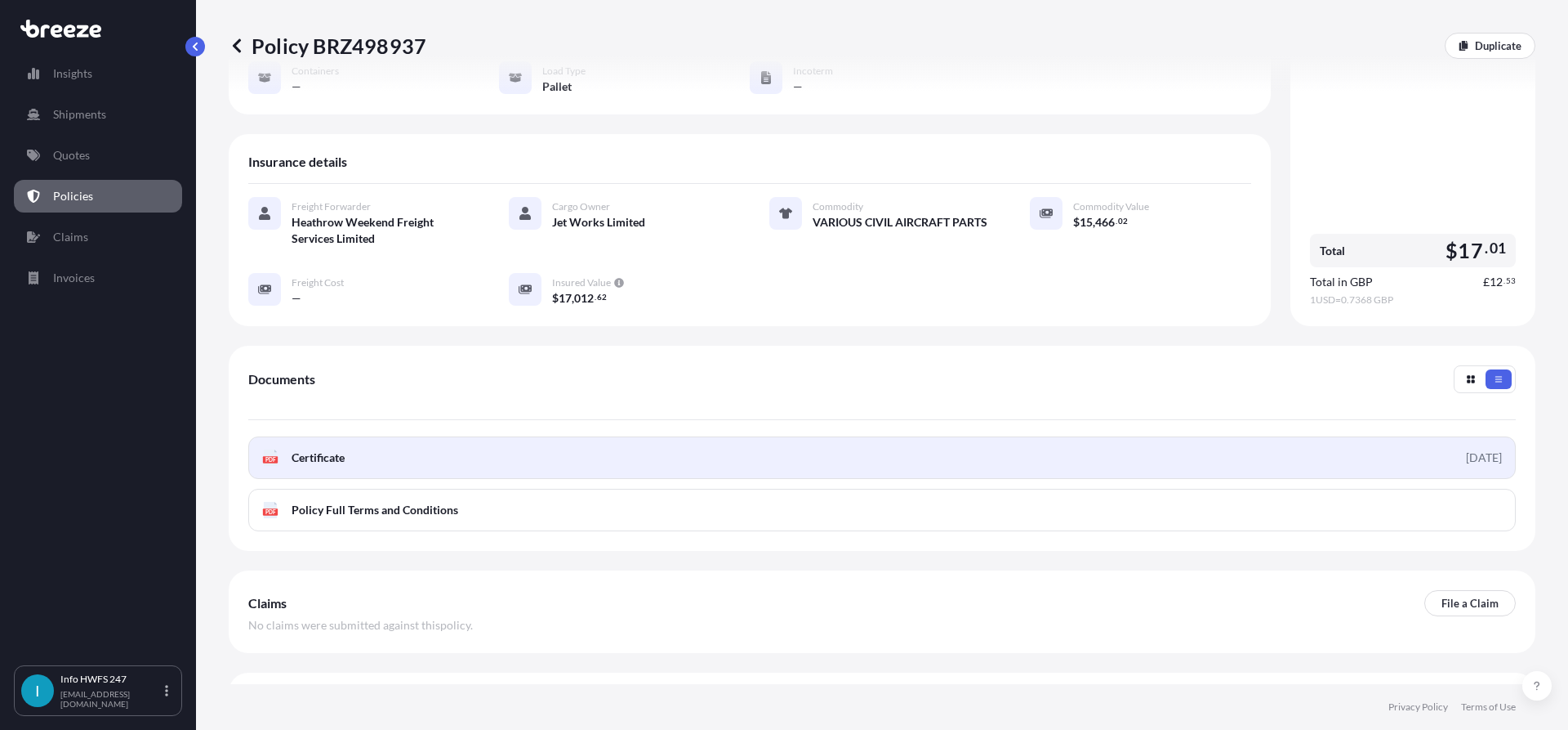
click at [450, 437] on link "PDF Certificate [DATE]" at bounding box center [883, 458] width 1268 height 43
